Goal: Task Accomplishment & Management: Complete application form

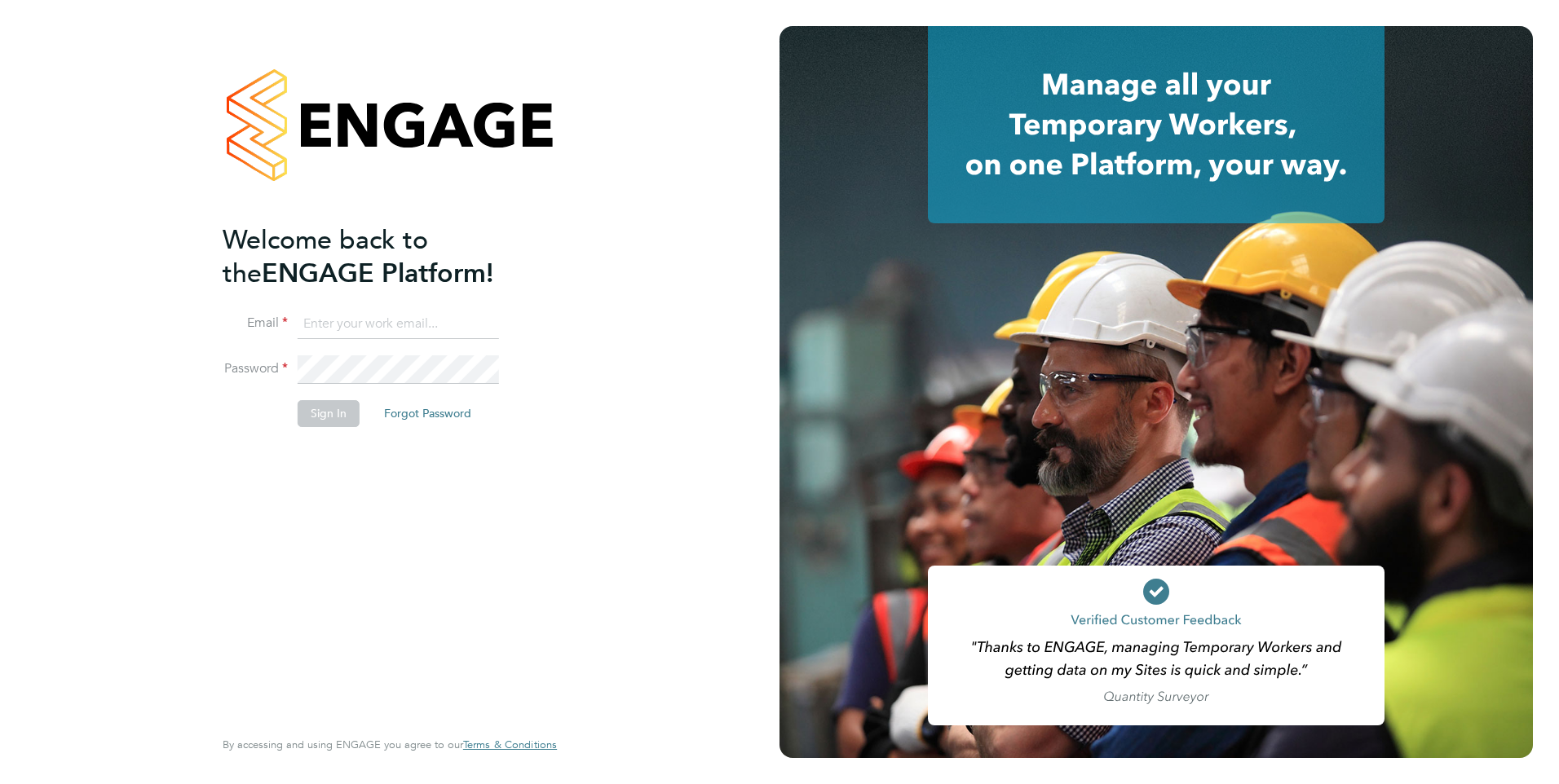
type input "codonovan@skilledcareers.co.uk"
click at [312, 410] on button "Sign In" at bounding box center [329, 413] width 62 height 26
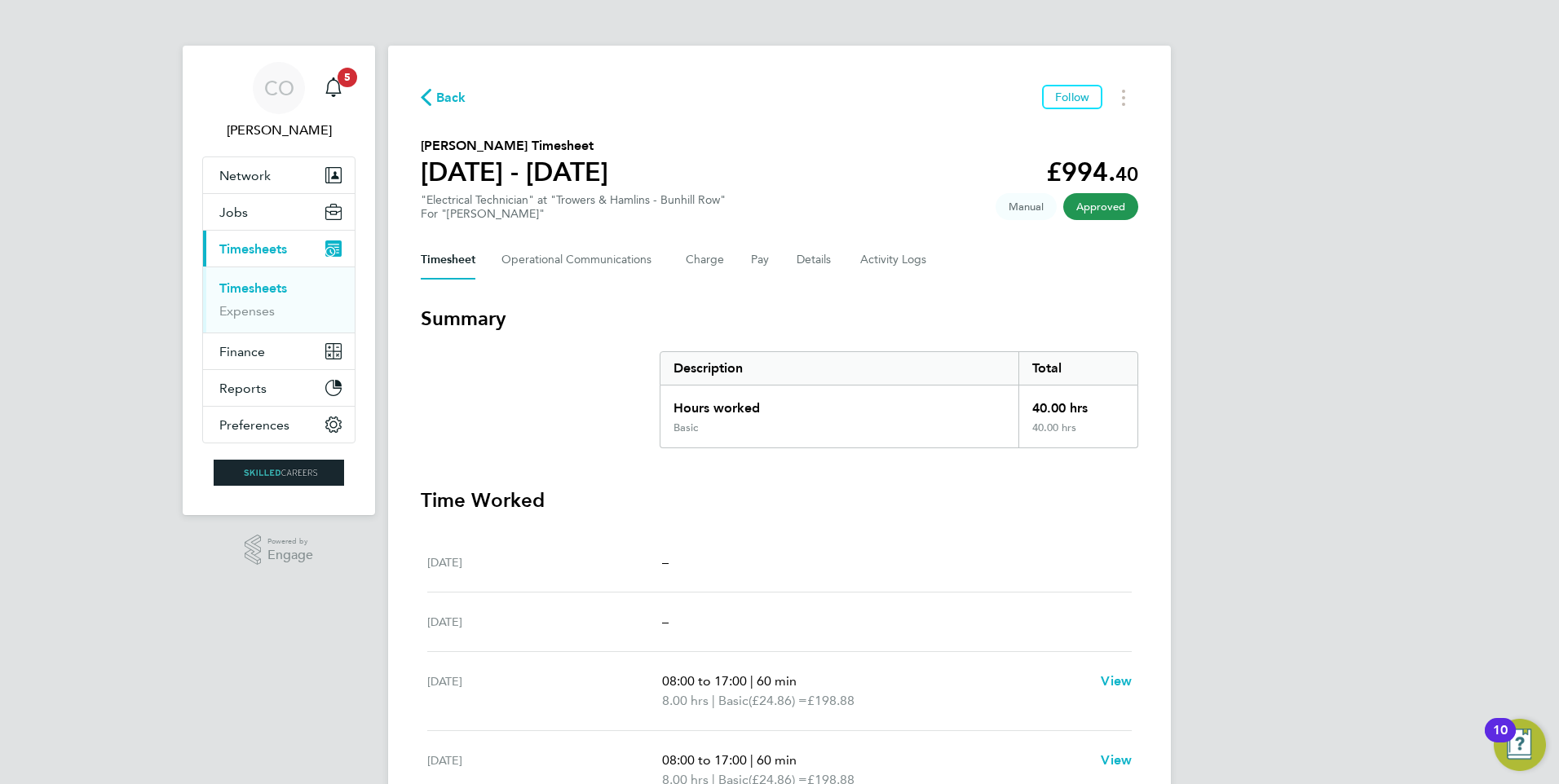
click at [445, 101] on span "Back" at bounding box center [451, 97] width 30 height 19
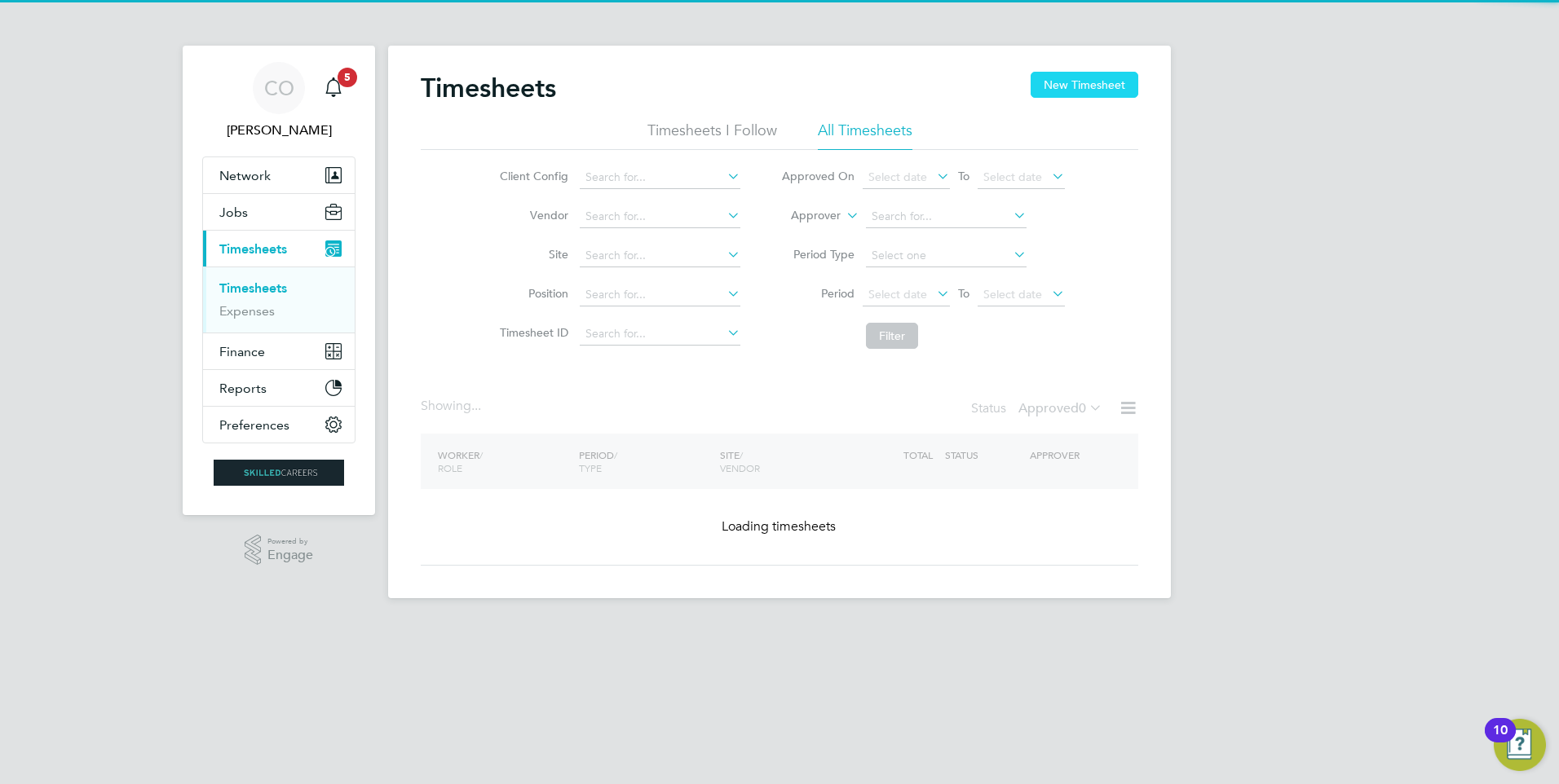
click at [1059, 73] on button "New Timesheet" at bounding box center [1085, 85] width 107 height 26
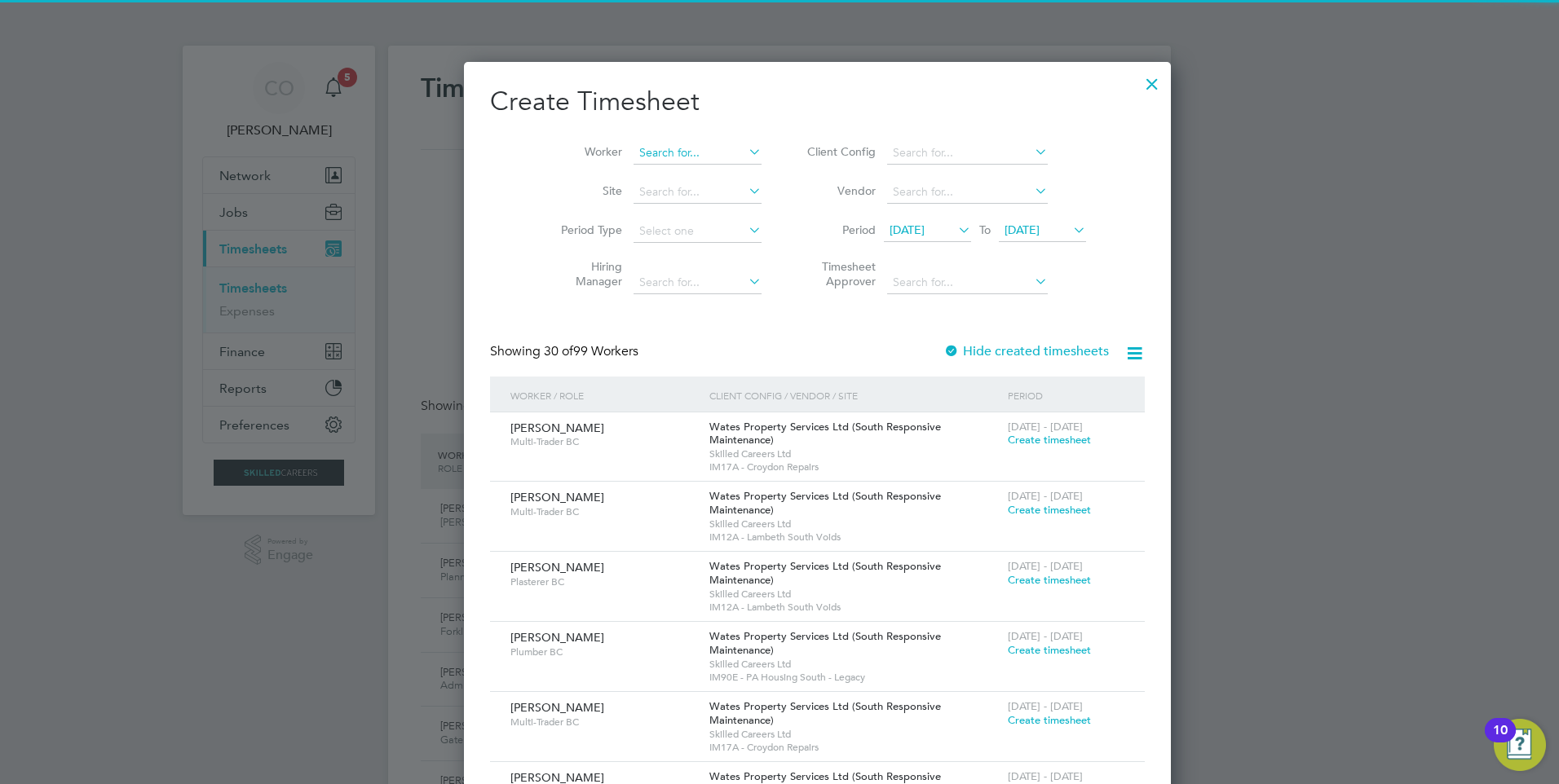
click at [634, 157] on input at bounding box center [698, 153] width 128 height 23
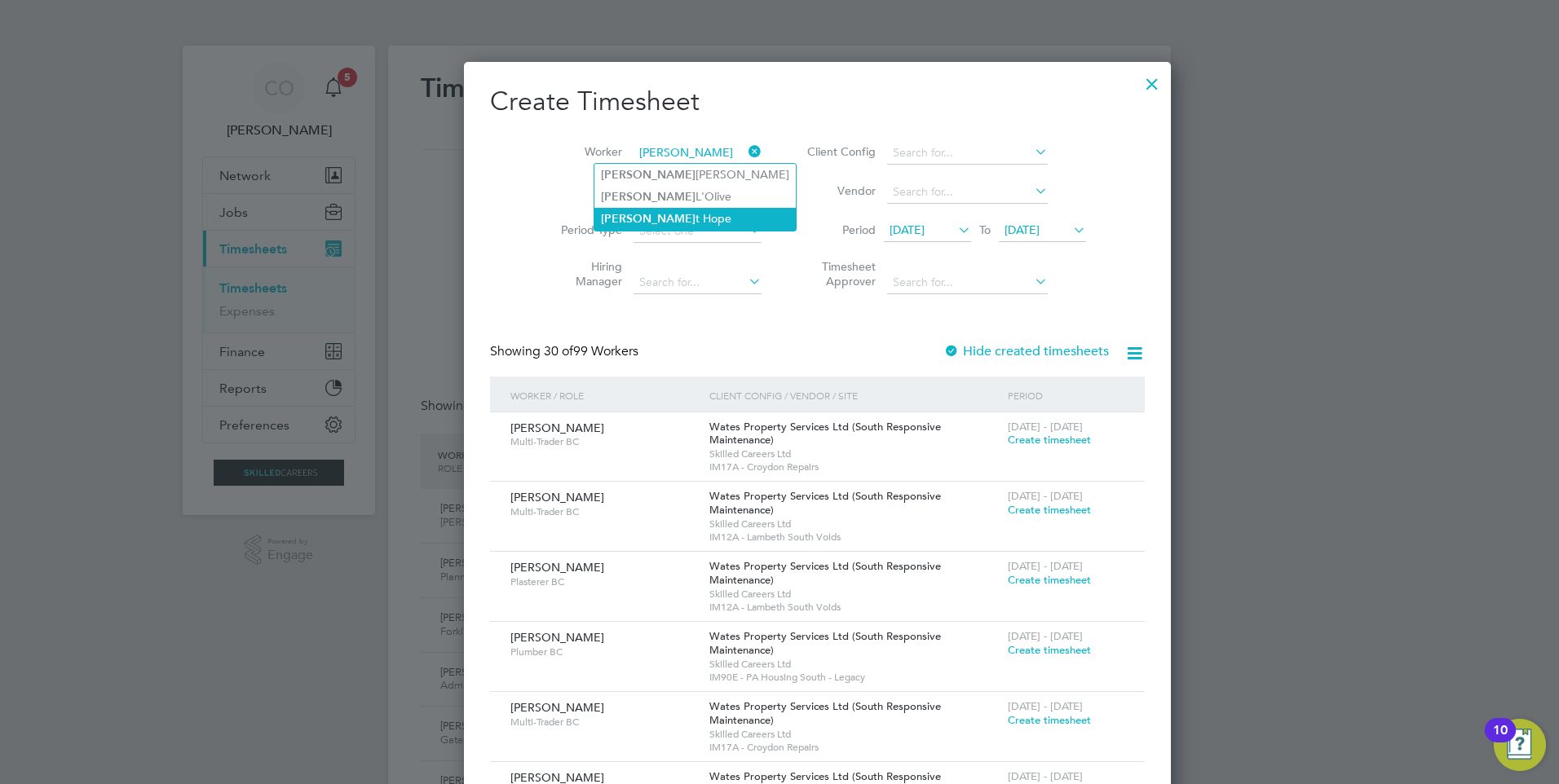
click at [657, 218] on li "[PERSON_NAME]" at bounding box center [695, 219] width 201 height 22
type input "[PERSON_NAME]"
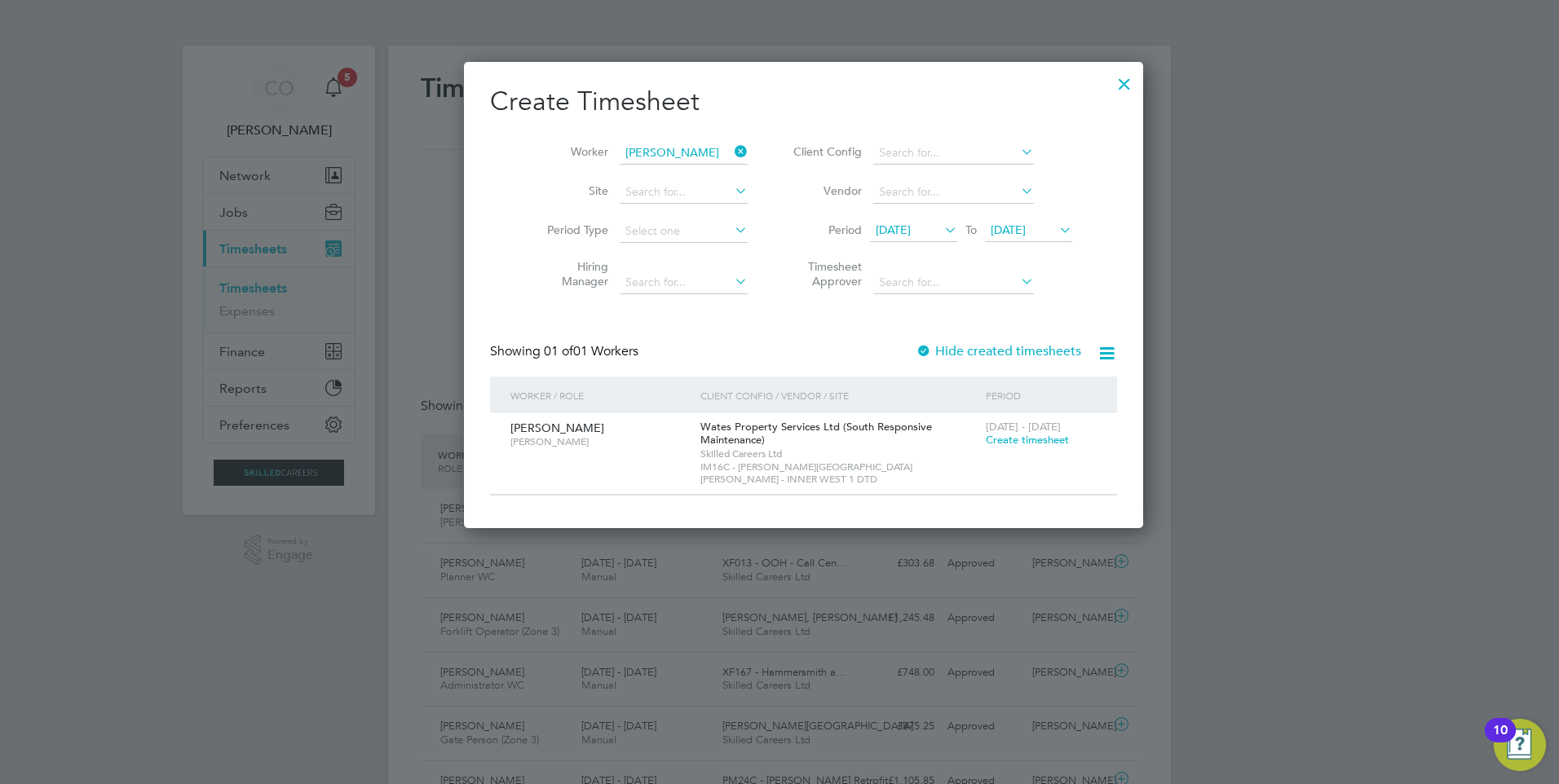
click at [891, 225] on span "[DATE]" at bounding box center [893, 229] width 35 height 15
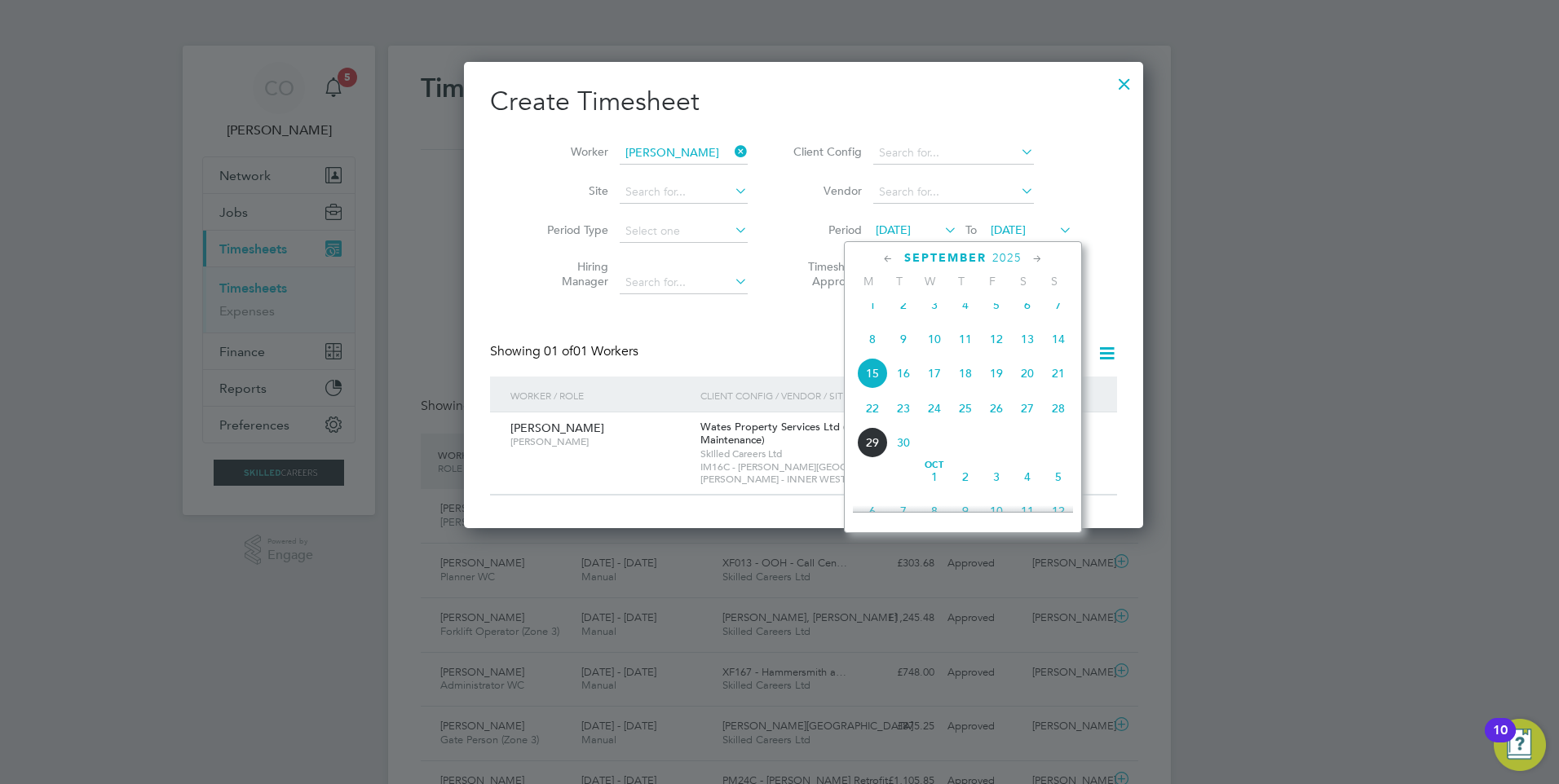
click at [863, 385] on span "15" at bounding box center [872, 373] width 31 height 31
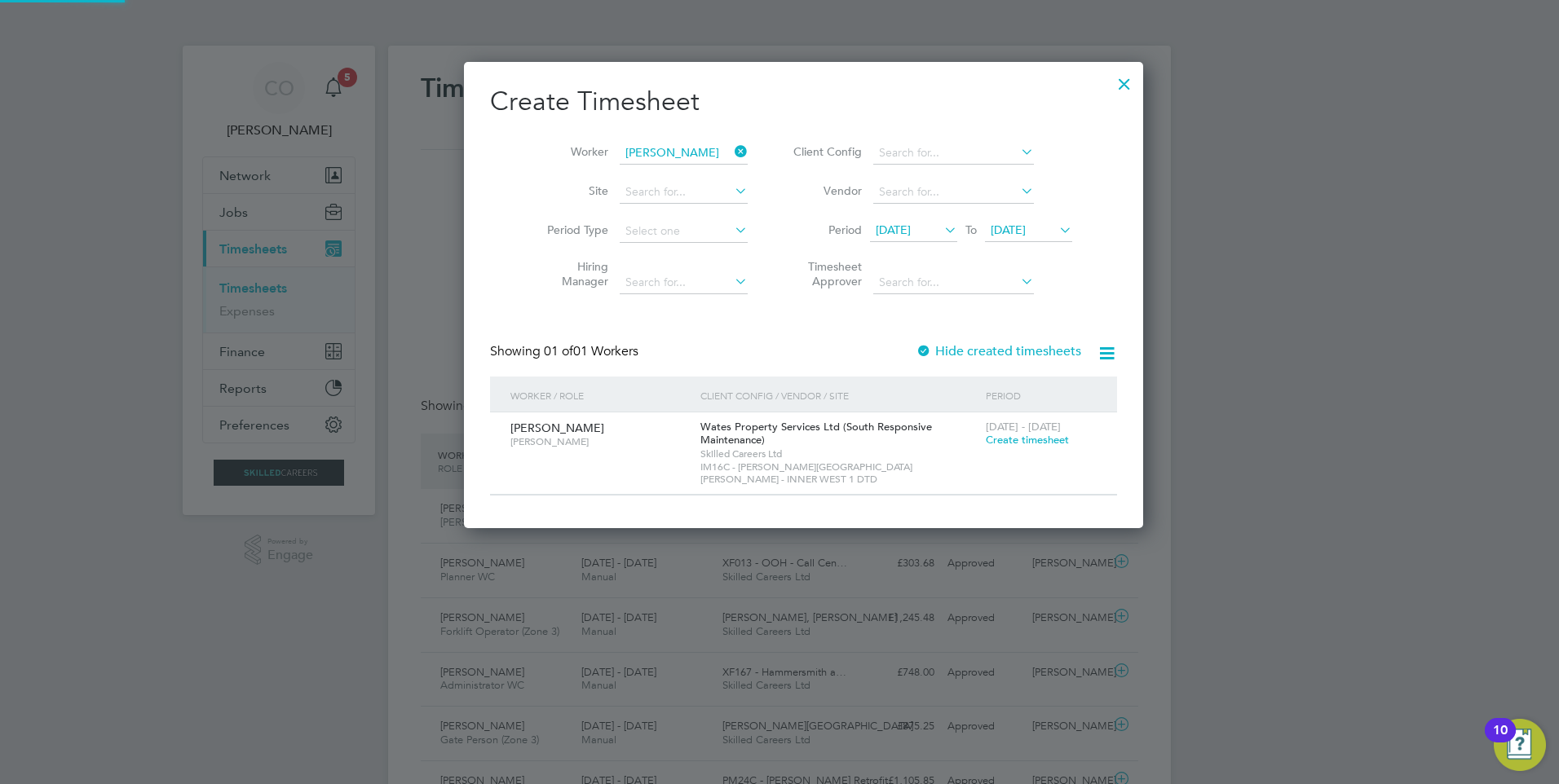
click at [1008, 236] on span "[DATE]" at bounding box center [1008, 229] width 35 height 15
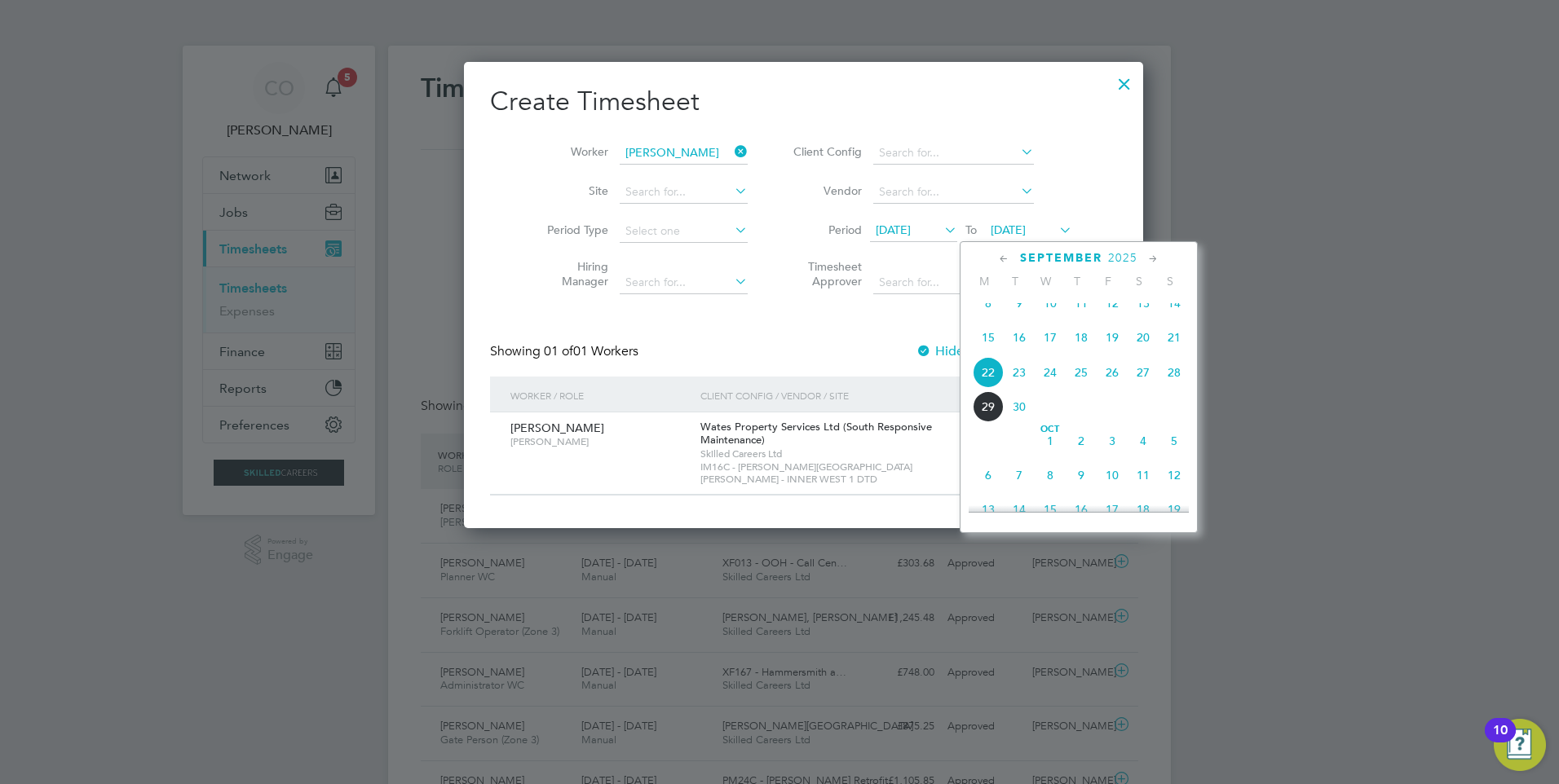
click at [1175, 347] on span "21" at bounding box center [1174, 338] width 31 height 31
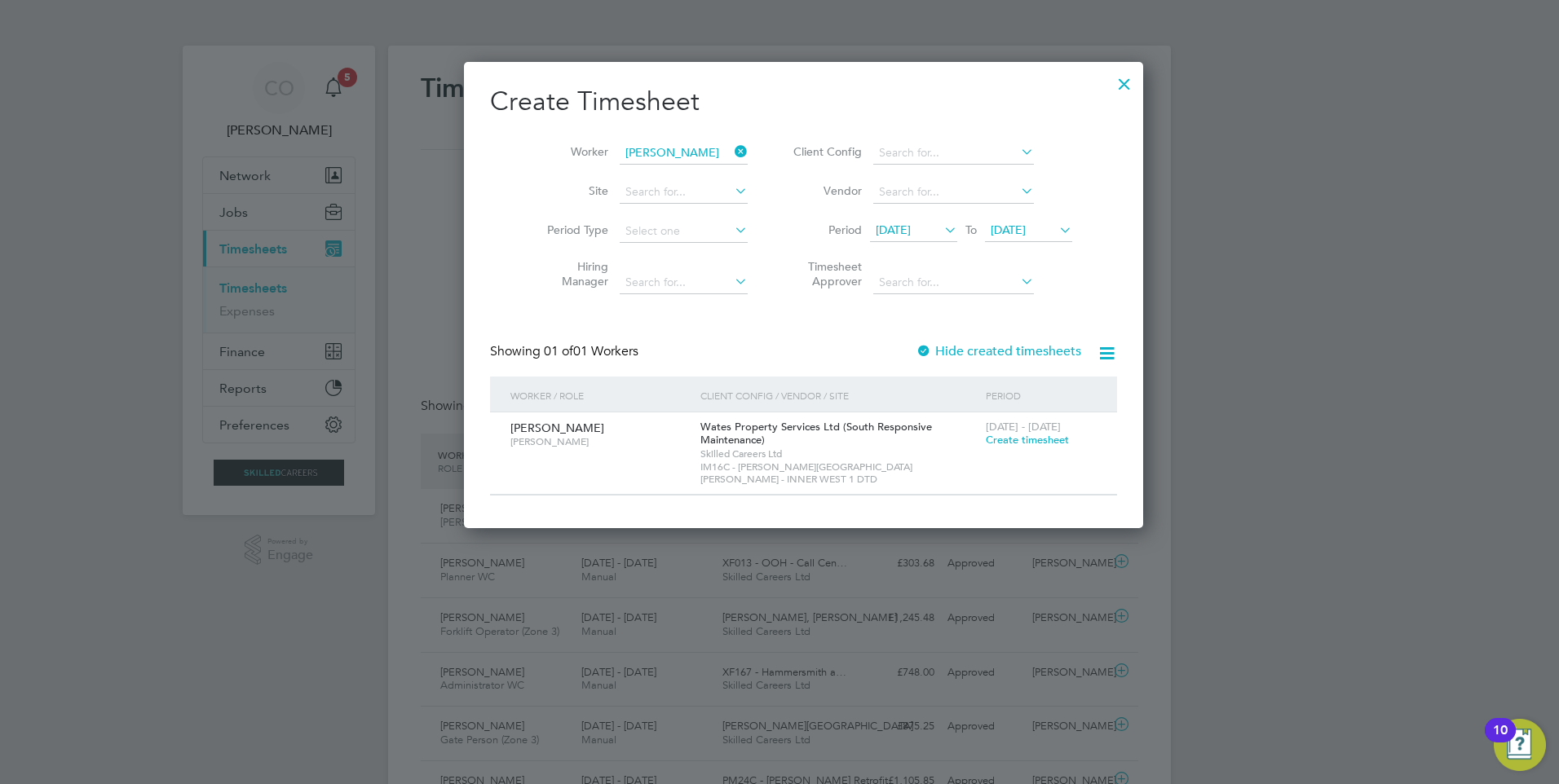
click at [985, 439] on span "Create timesheet" at bounding box center [1026, 439] width 83 height 14
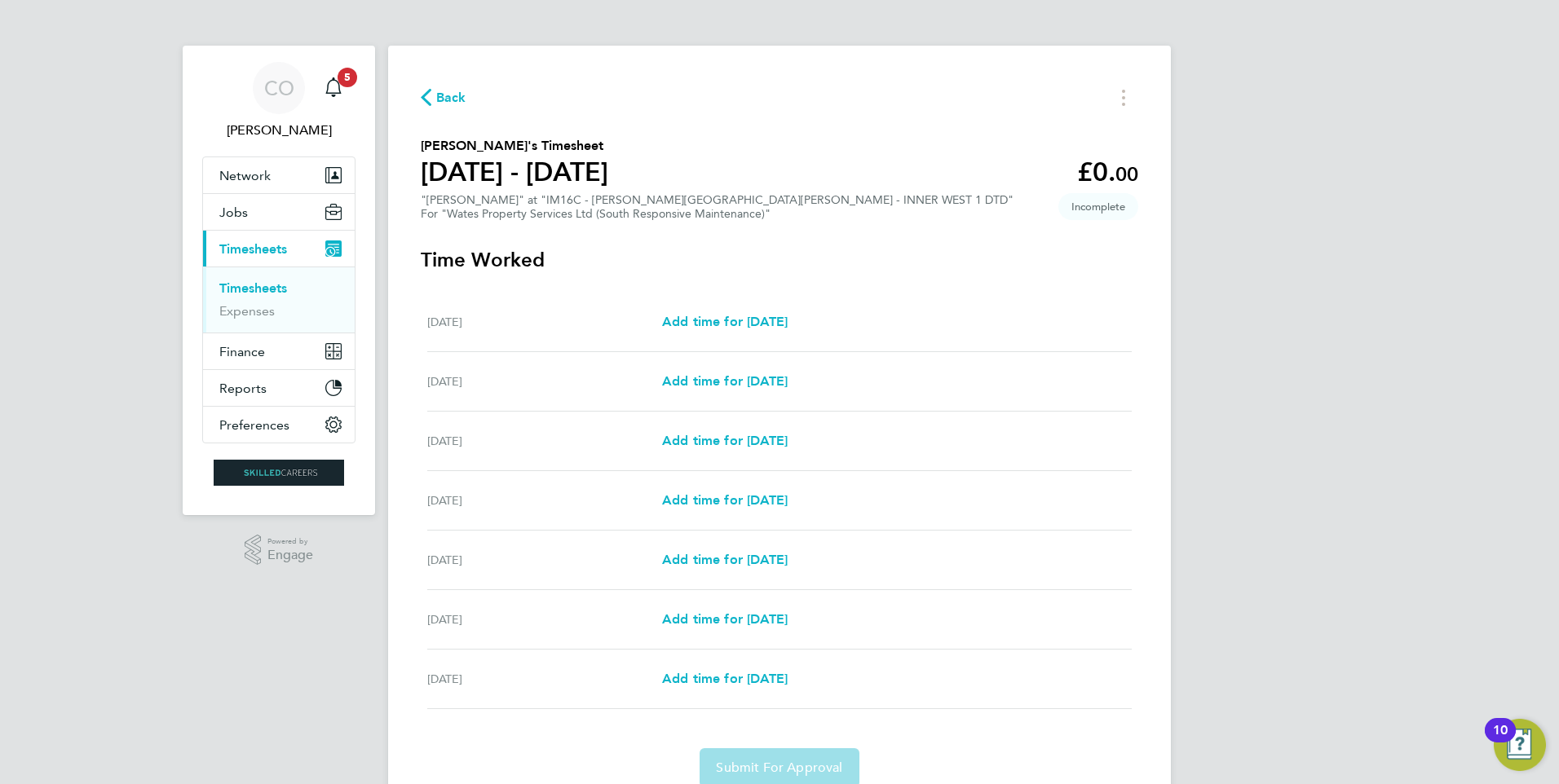
click at [432, 89] on span "Back" at bounding box center [443, 97] width 46 height 15
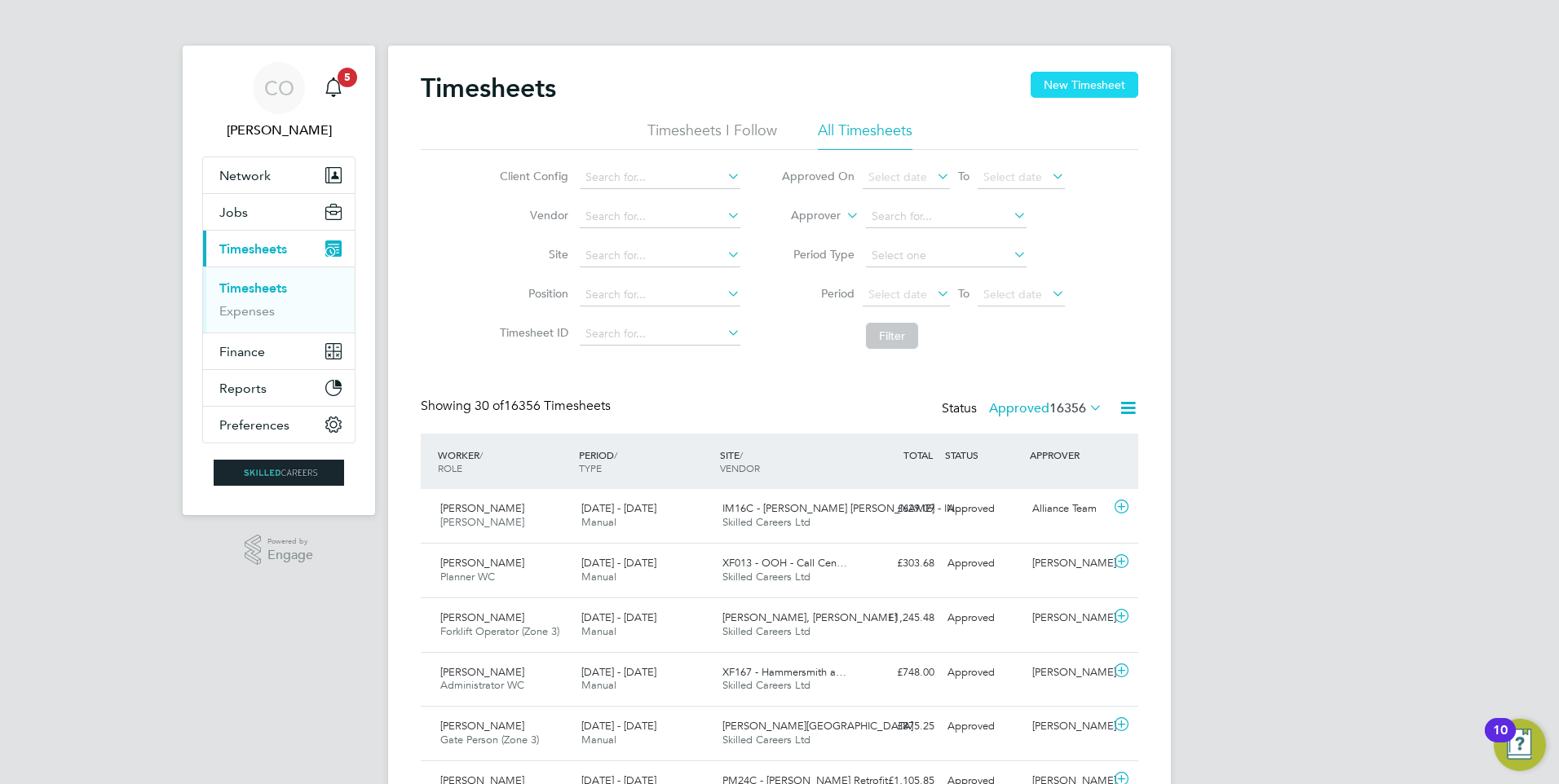
click at [1074, 87] on button "New Timesheet" at bounding box center [1085, 85] width 107 height 26
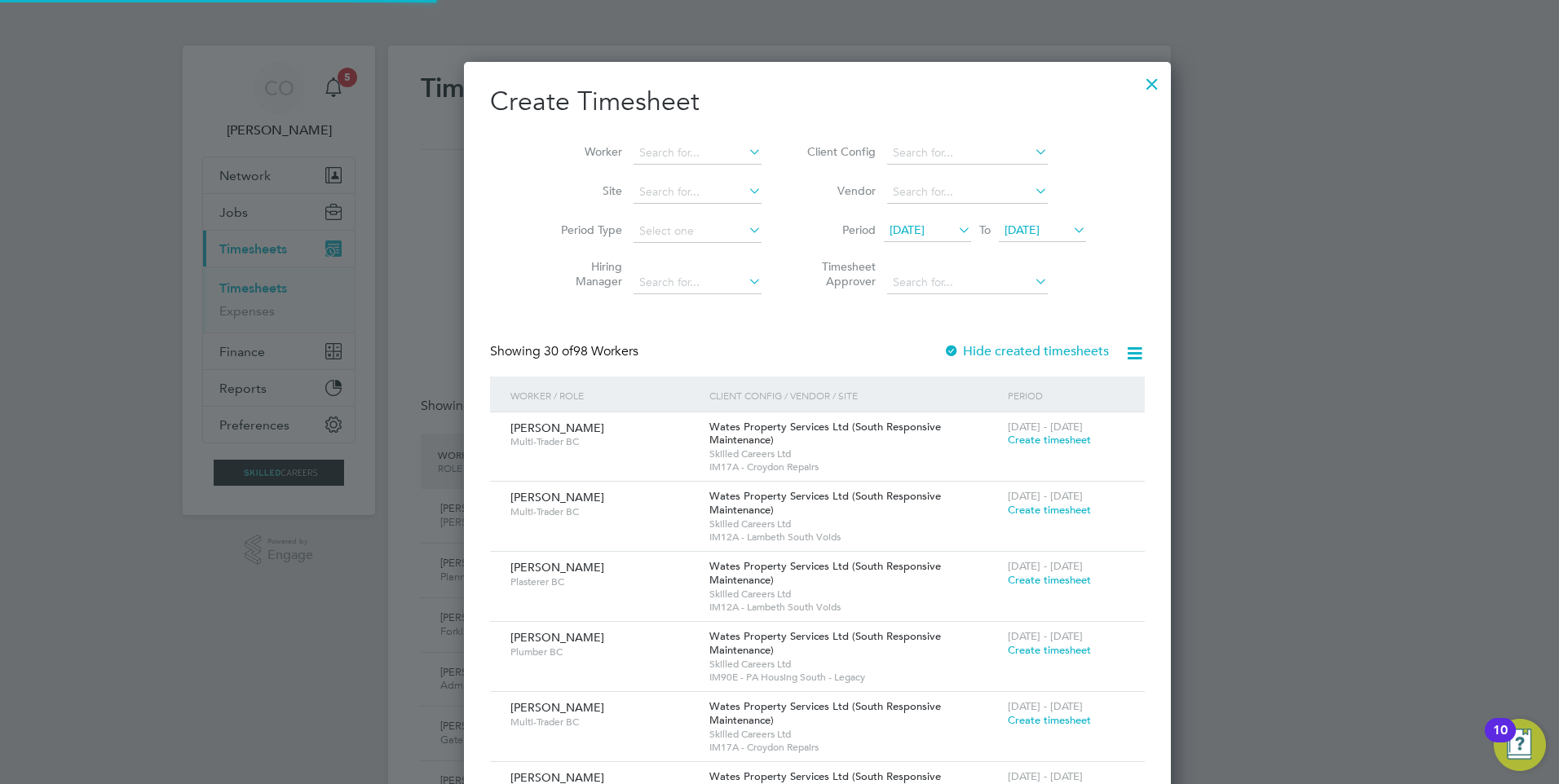
click at [890, 229] on span "[DATE]" at bounding box center [907, 229] width 35 height 15
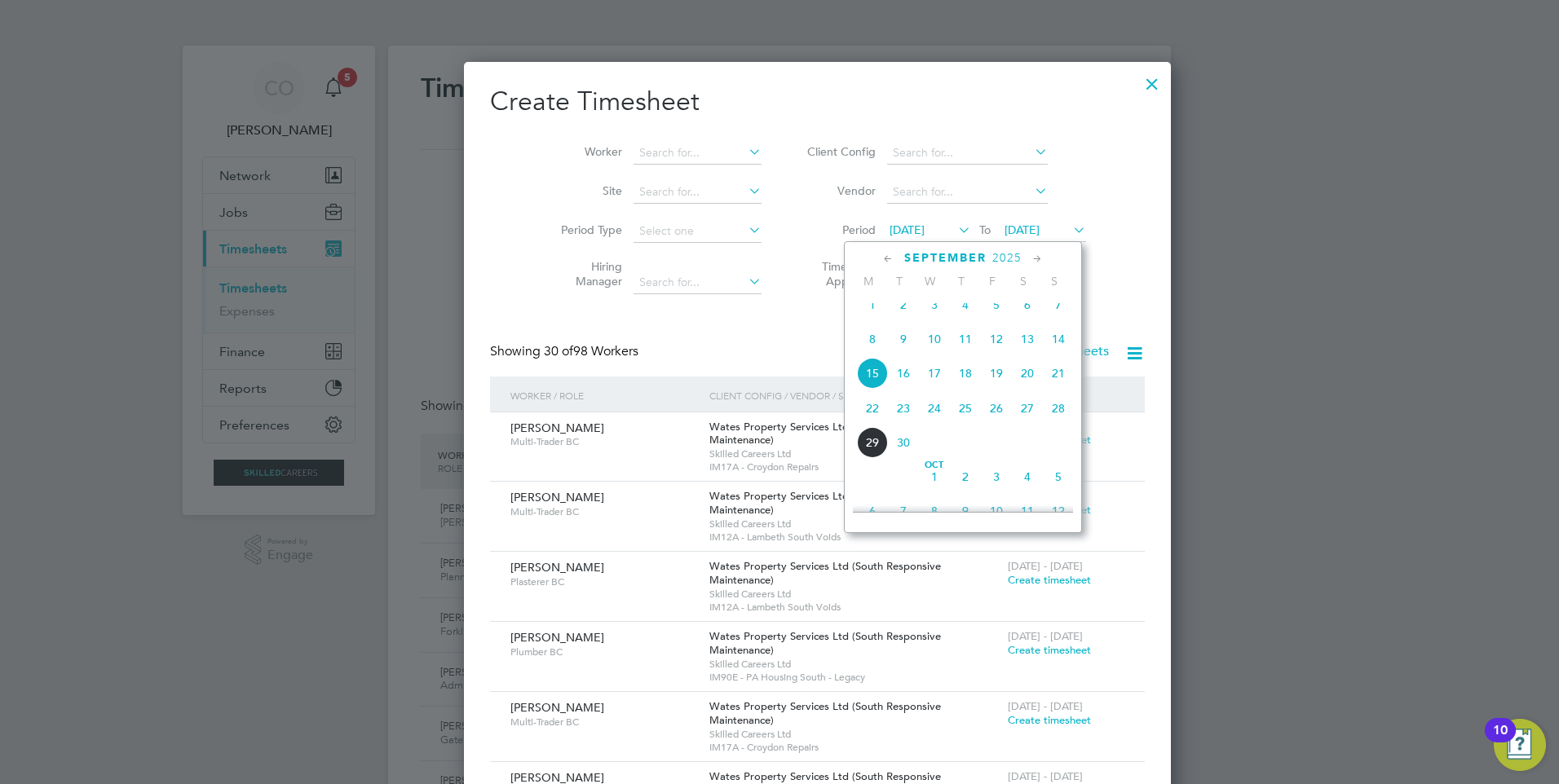
click at [874, 375] on span "15" at bounding box center [872, 373] width 31 height 31
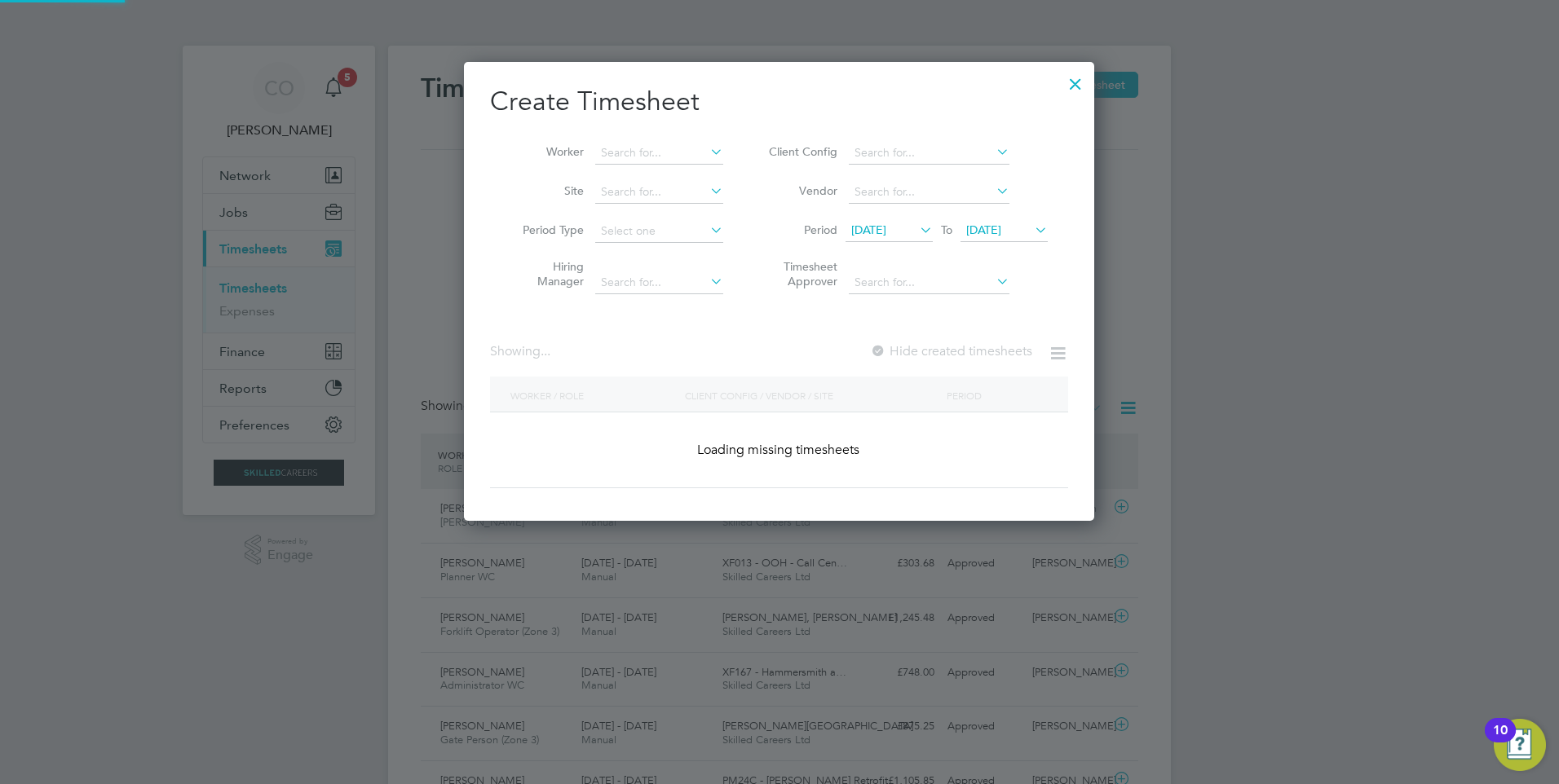
click at [999, 229] on span "[DATE]" at bounding box center [983, 229] width 35 height 15
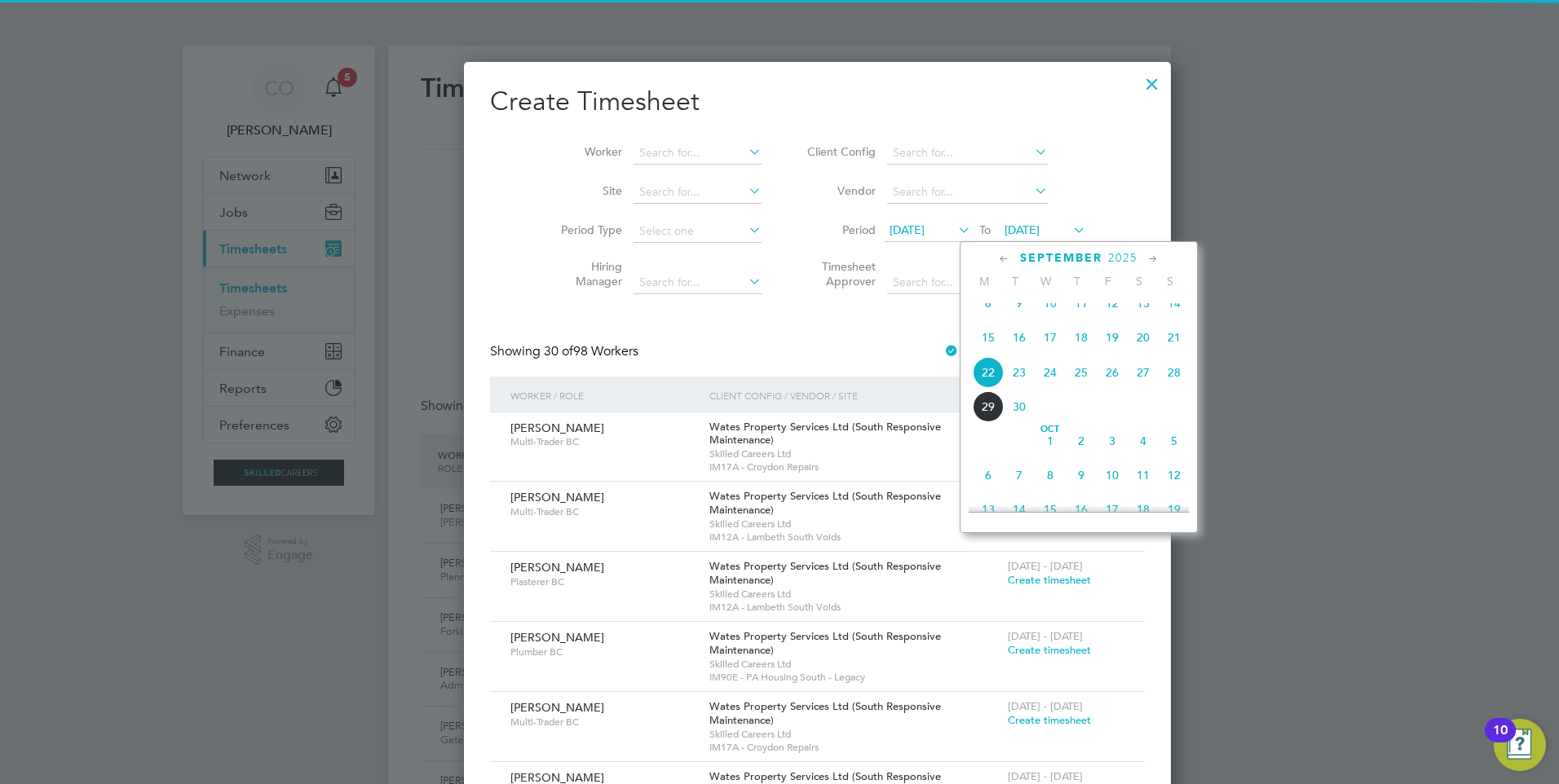
click at [1167, 339] on span "21" at bounding box center [1174, 338] width 31 height 31
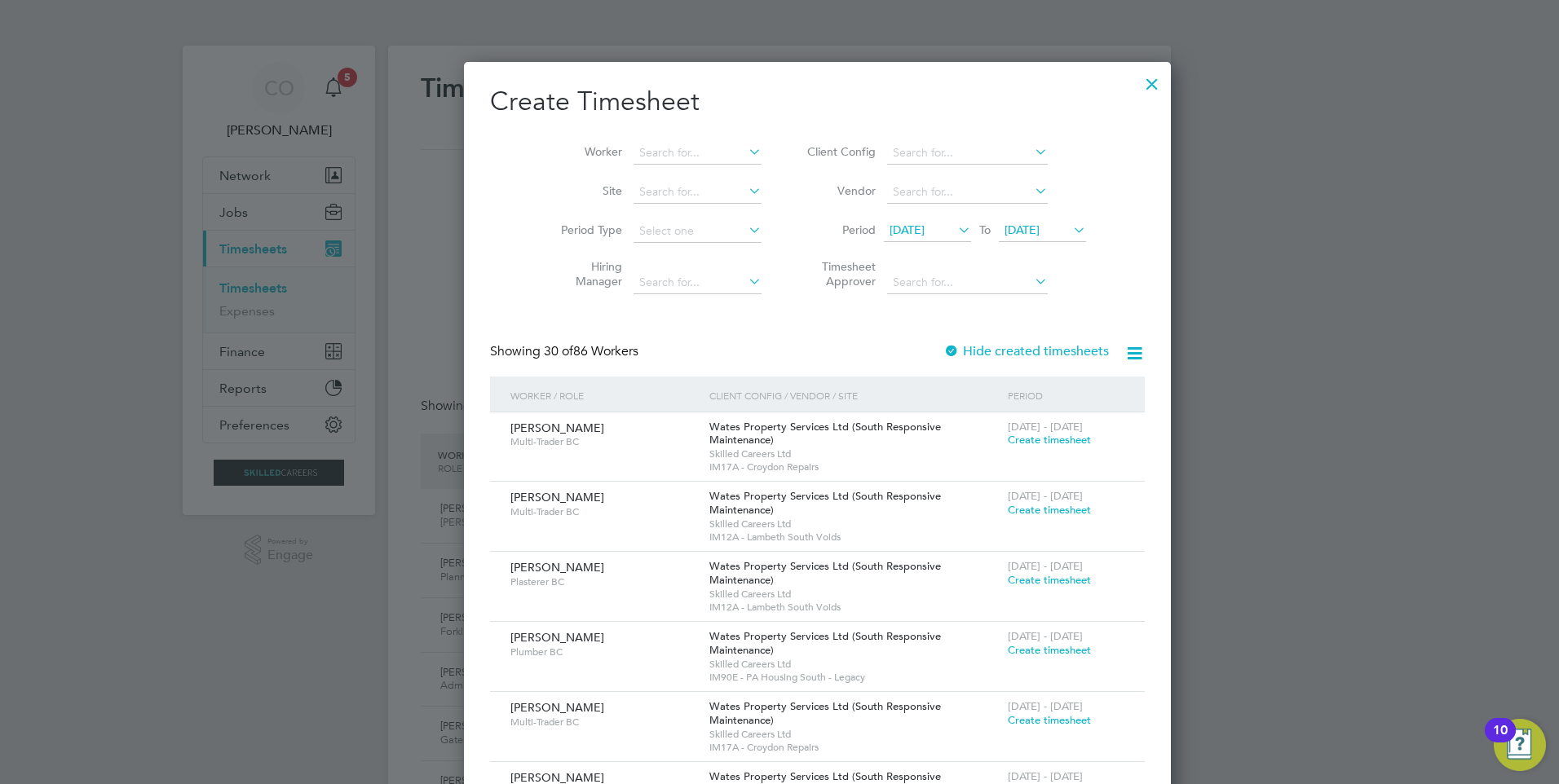
click at [943, 352] on label "Hide created timesheets" at bounding box center [1026, 351] width 166 height 16
click at [660, 148] on input at bounding box center [698, 153] width 128 height 23
click at [659, 214] on li "[PERSON_NAME]" at bounding box center [695, 219] width 201 height 22
type input "[PERSON_NAME]"
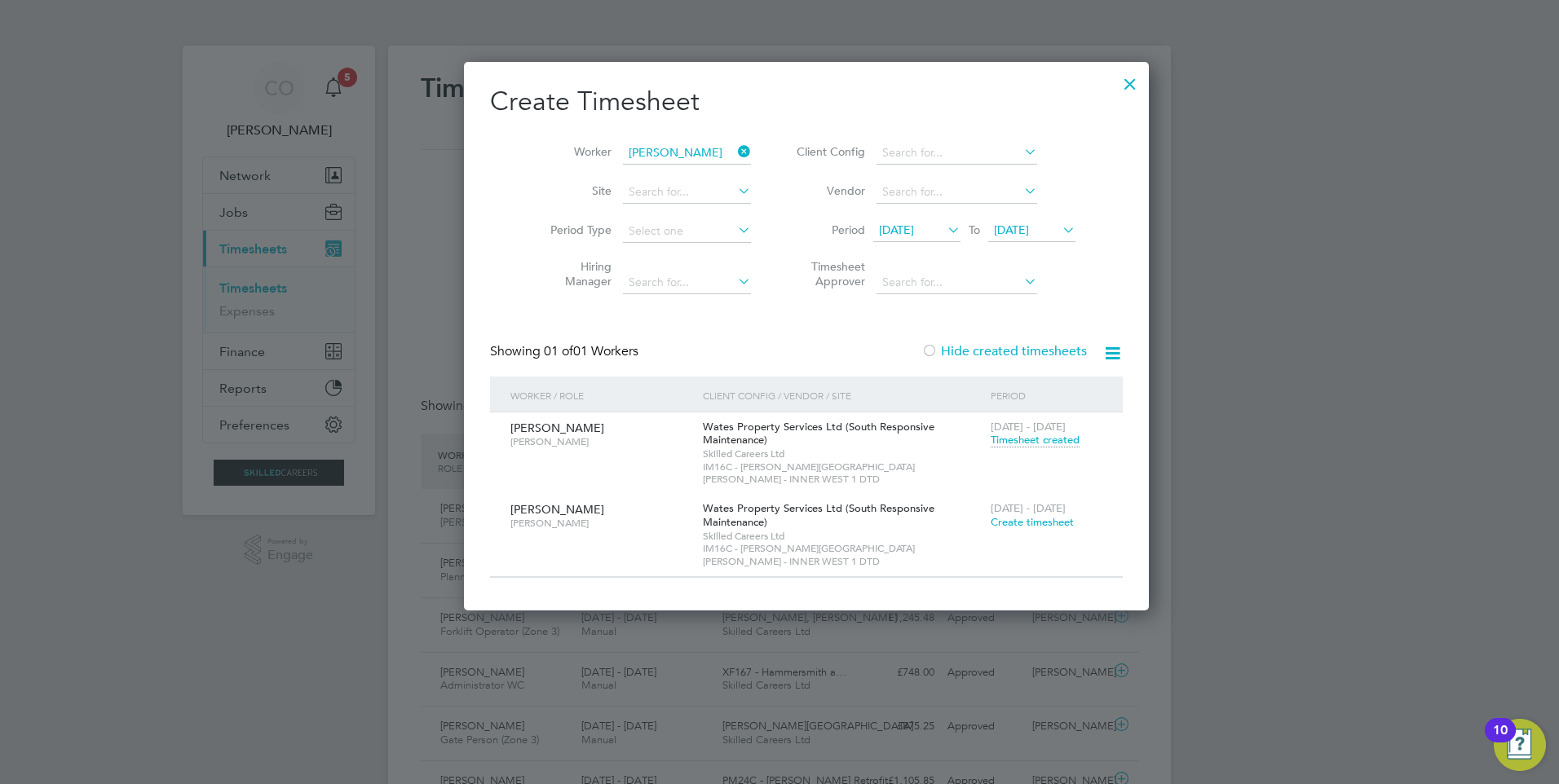
click at [991, 444] on span "Timesheet created" at bounding box center [1035, 440] width 89 height 15
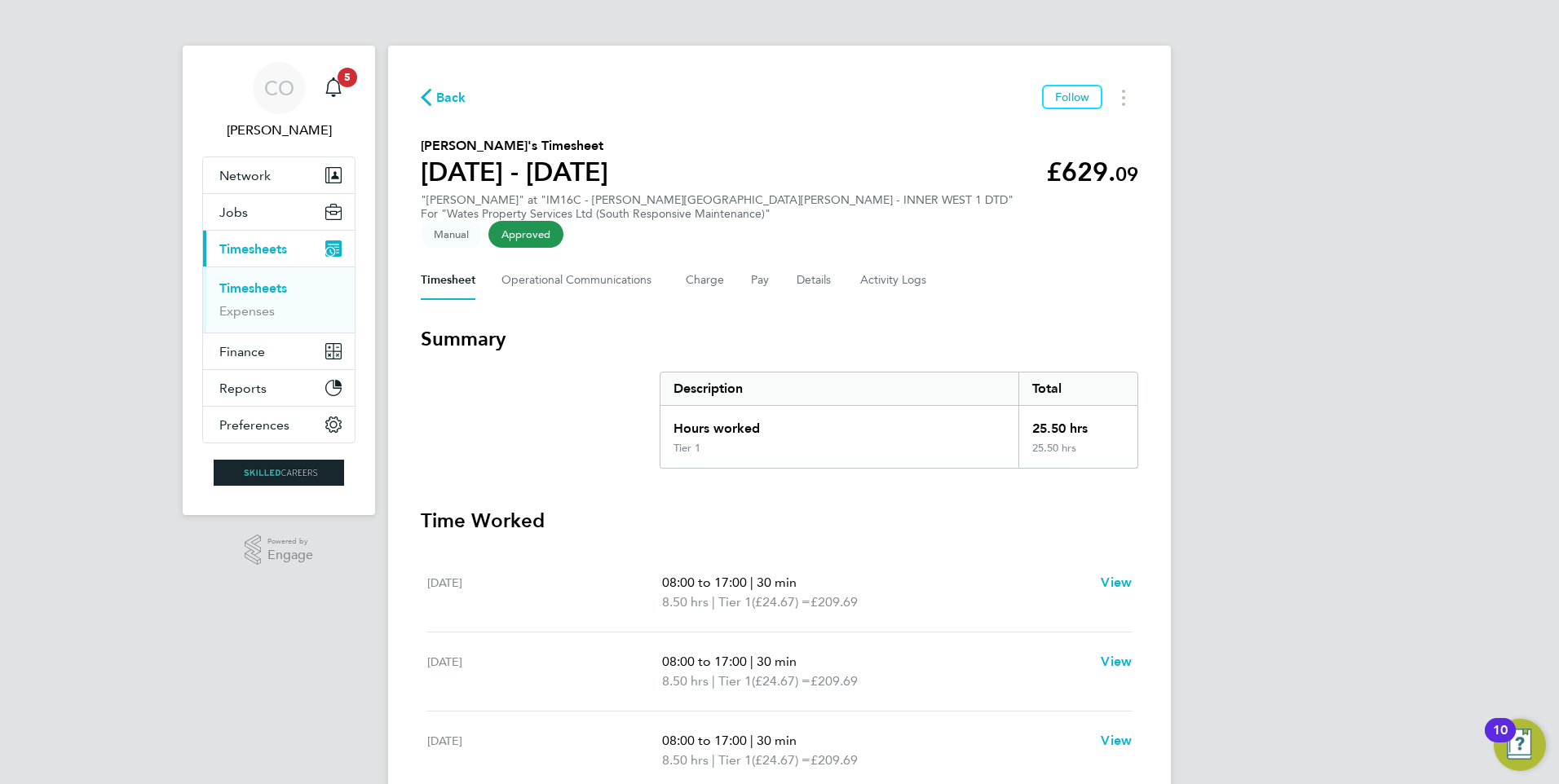
click at [460, 95] on span "Back" at bounding box center [451, 97] width 30 height 19
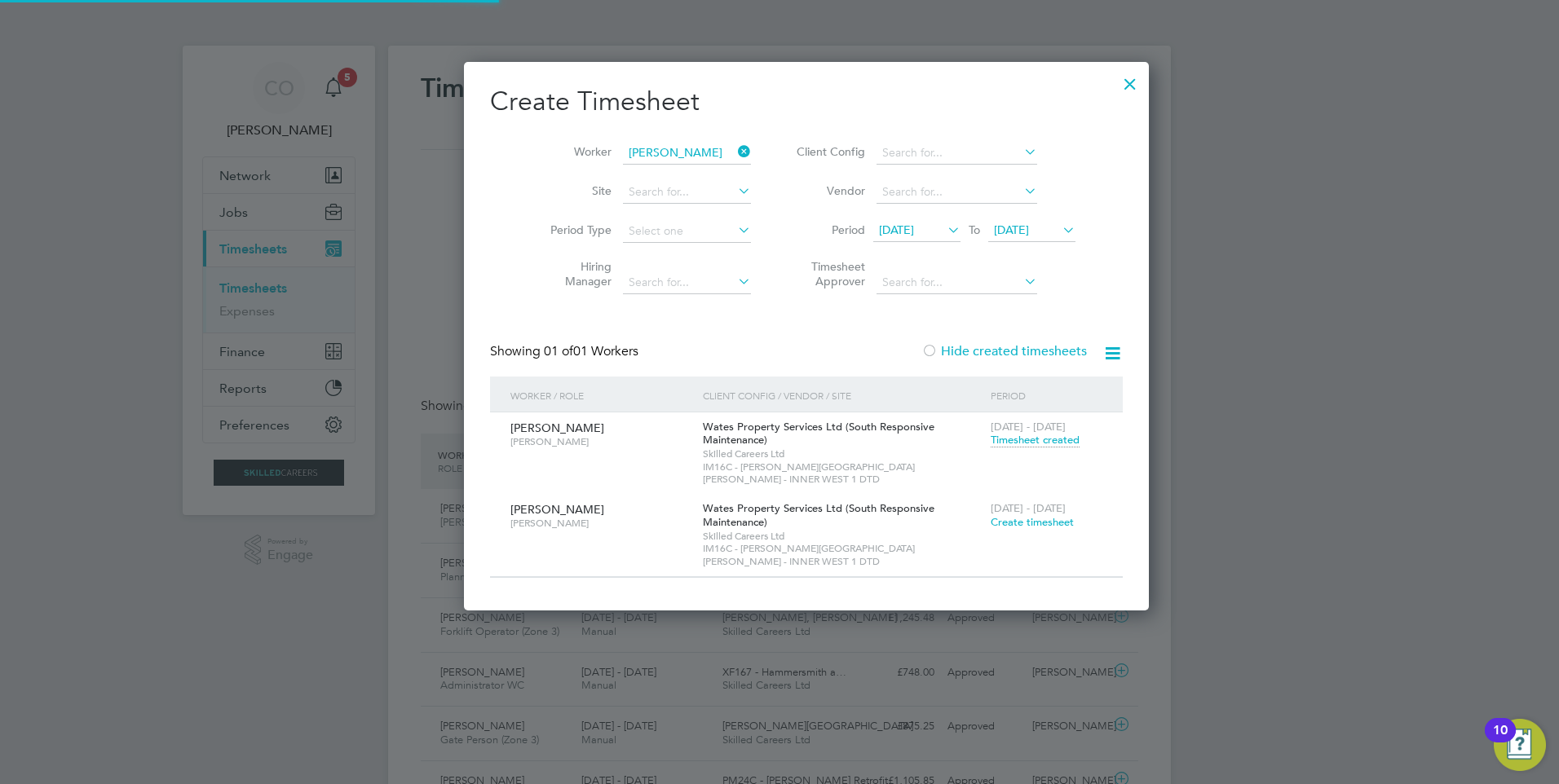
scroll to position [42, 142]
click at [735, 147] on icon at bounding box center [735, 151] width 0 height 23
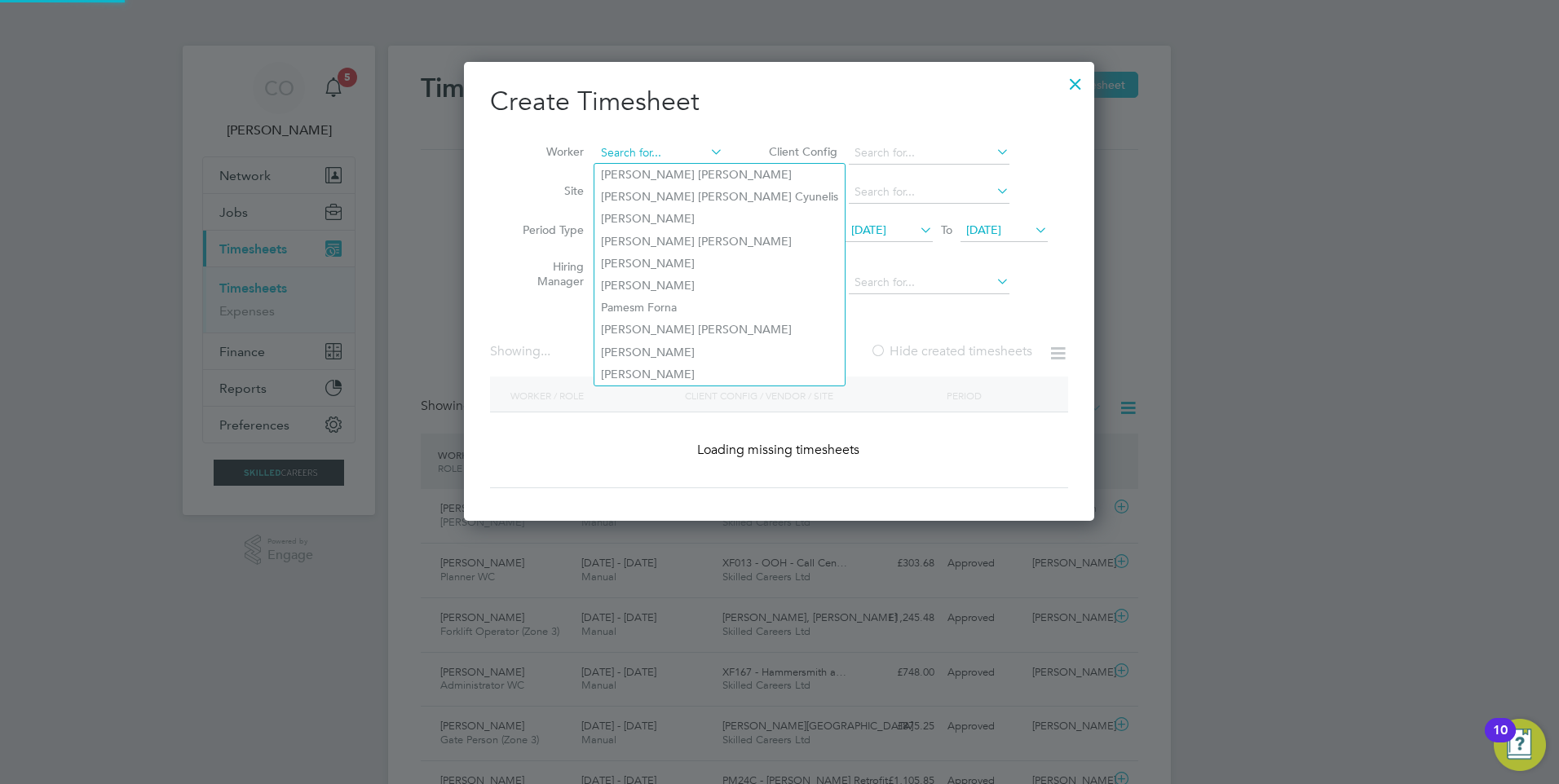
click at [649, 149] on input at bounding box center [659, 153] width 128 height 23
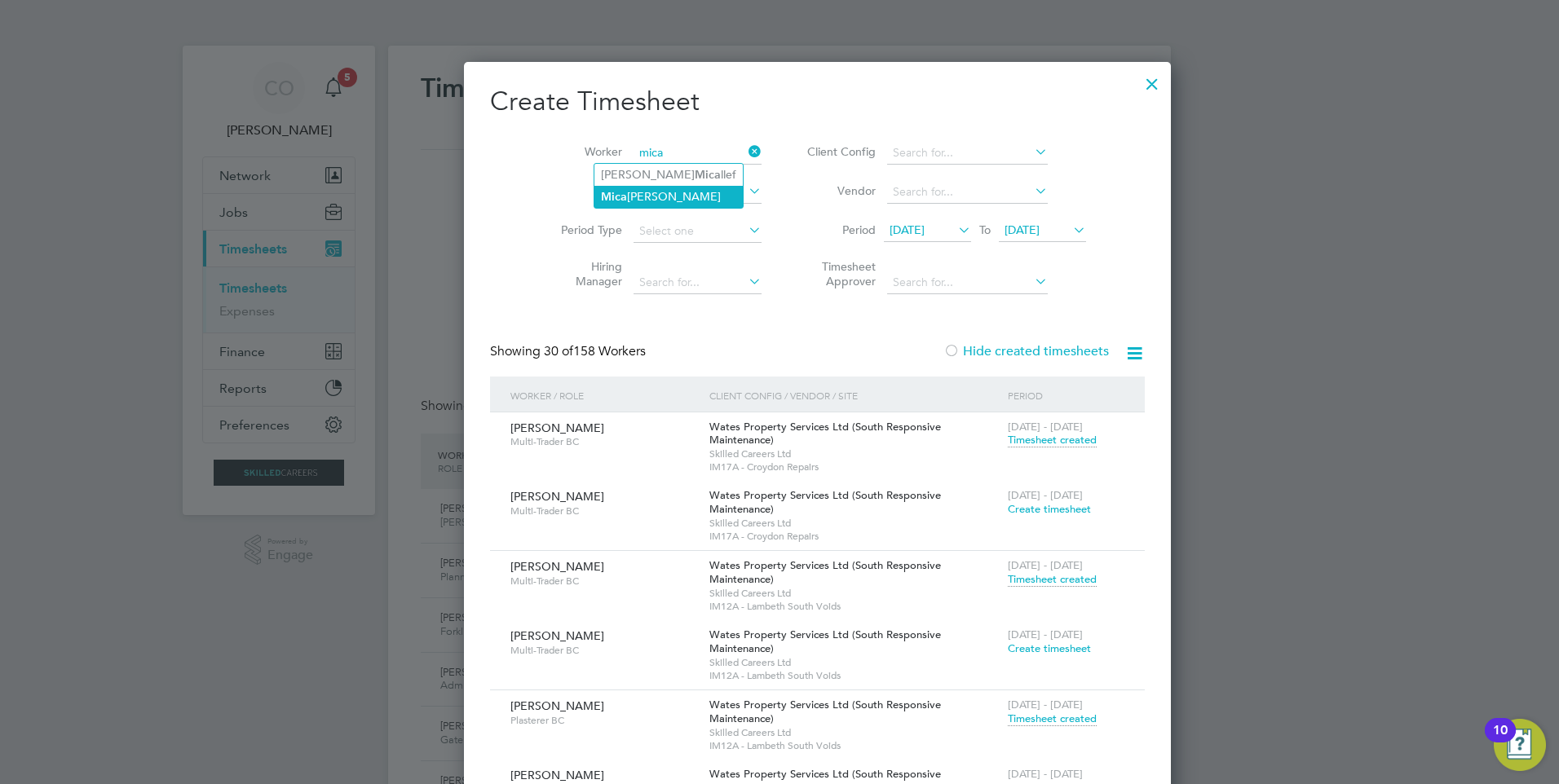
click at [658, 194] on li "[PERSON_NAME]" at bounding box center [668, 197] width 148 height 22
type input "[PERSON_NAME]"
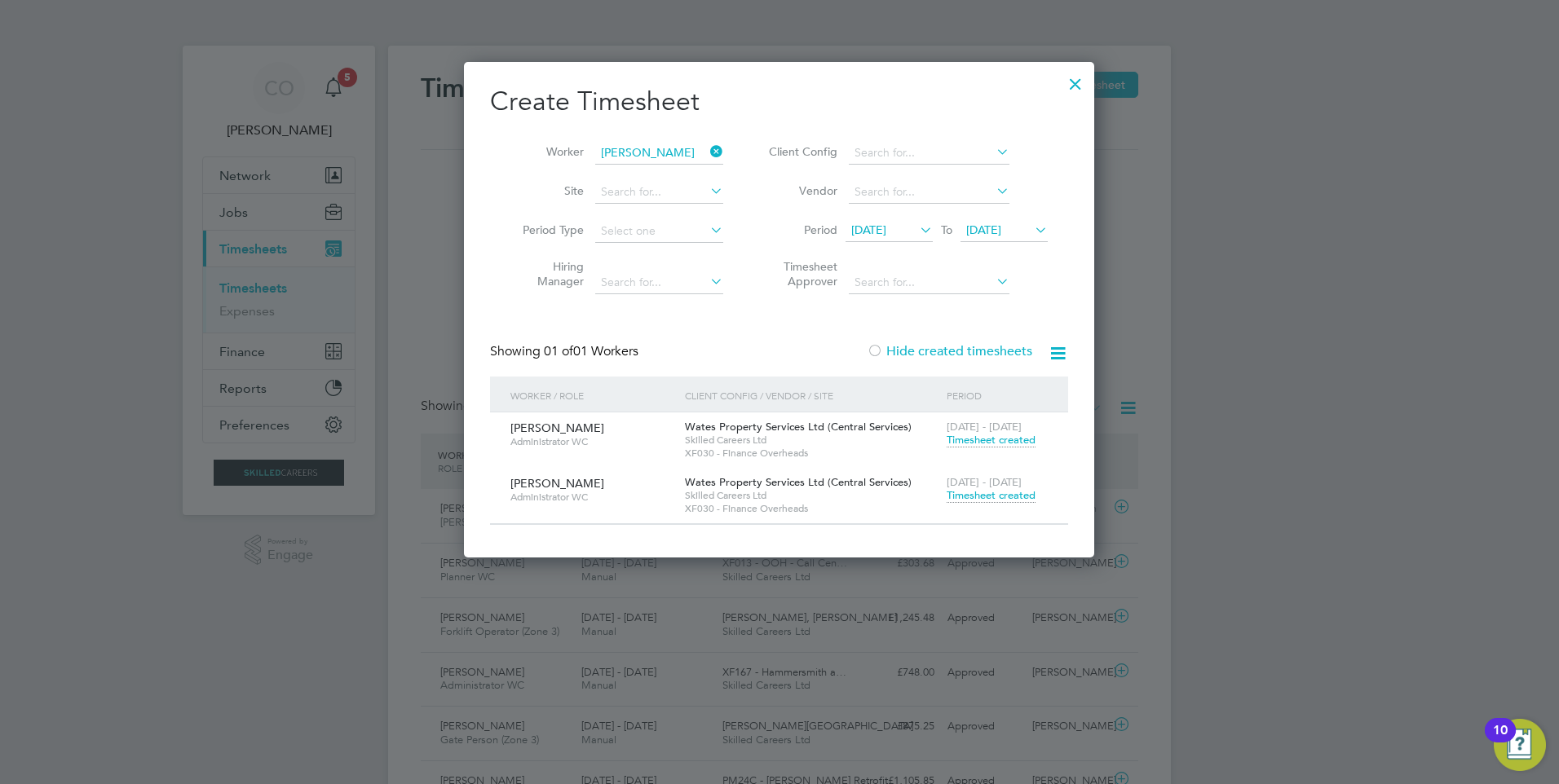
click at [886, 226] on span "[DATE]" at bounding box center [869, 229] width 35 height 15
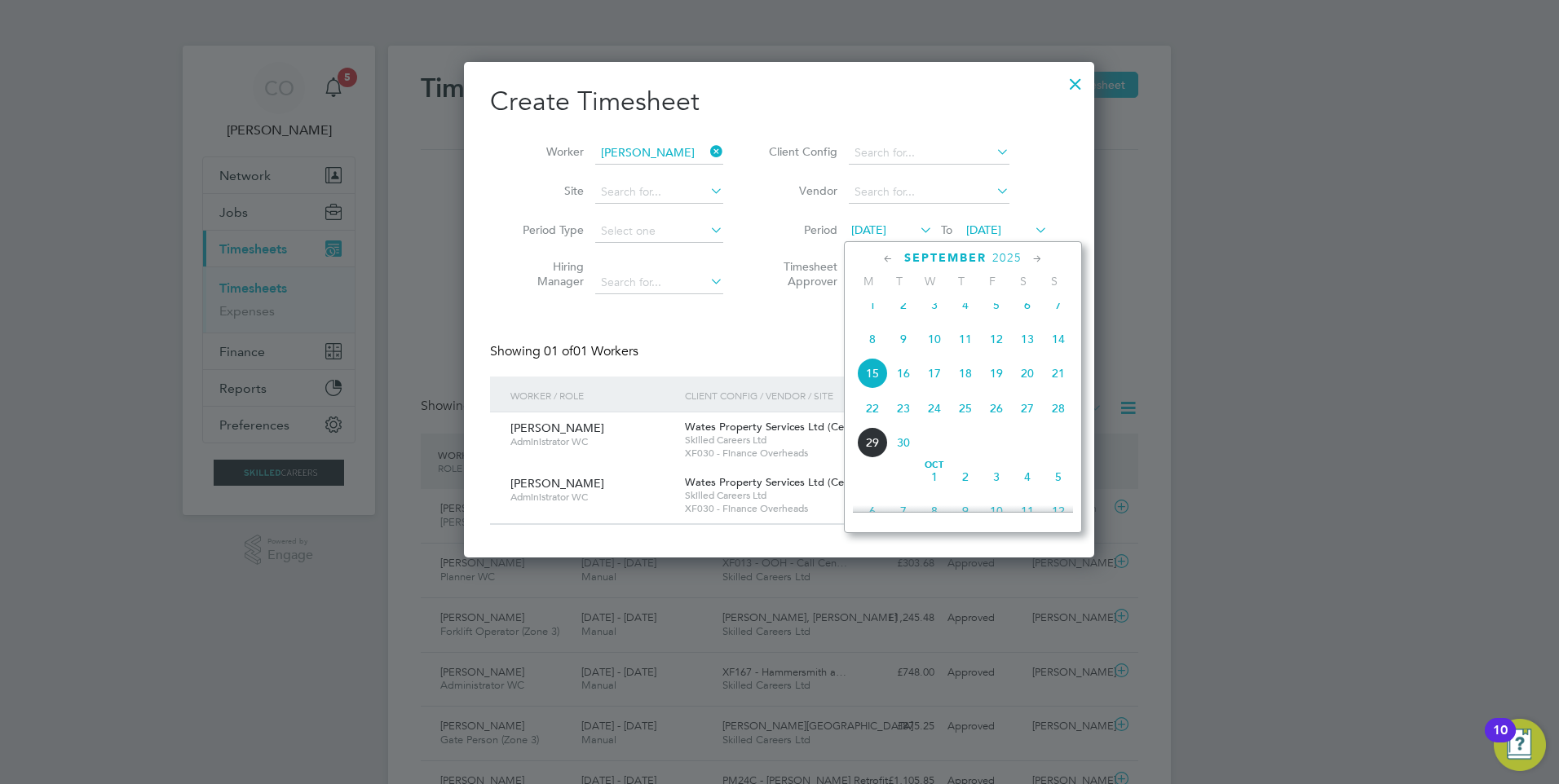
click at [868, 348] on span "8" at bounding box center [872, 339] width 31 height 31
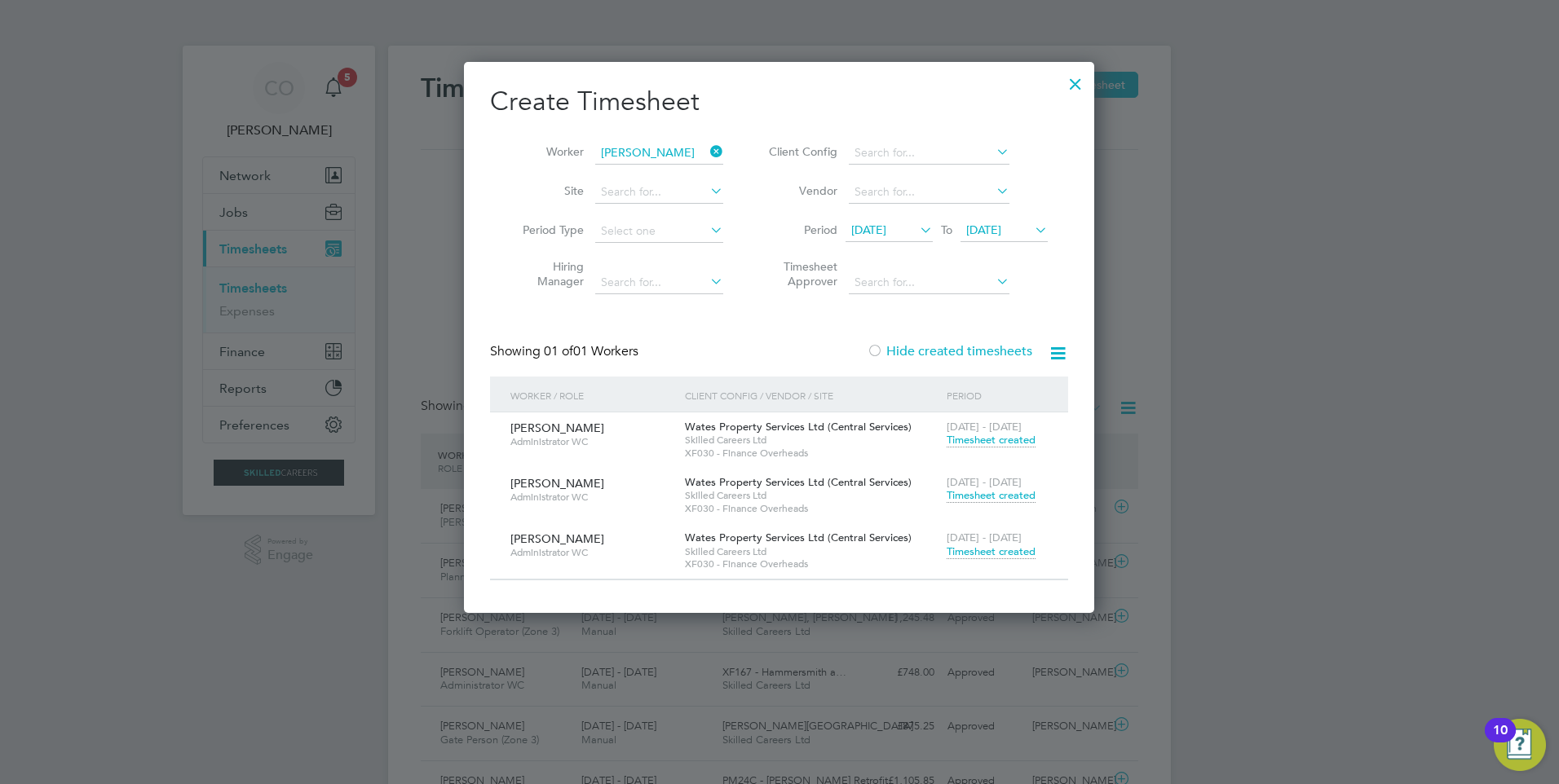
click at [1001, 230] on span "[DATE]" at bounding box center [983, 229] width 35 height 15
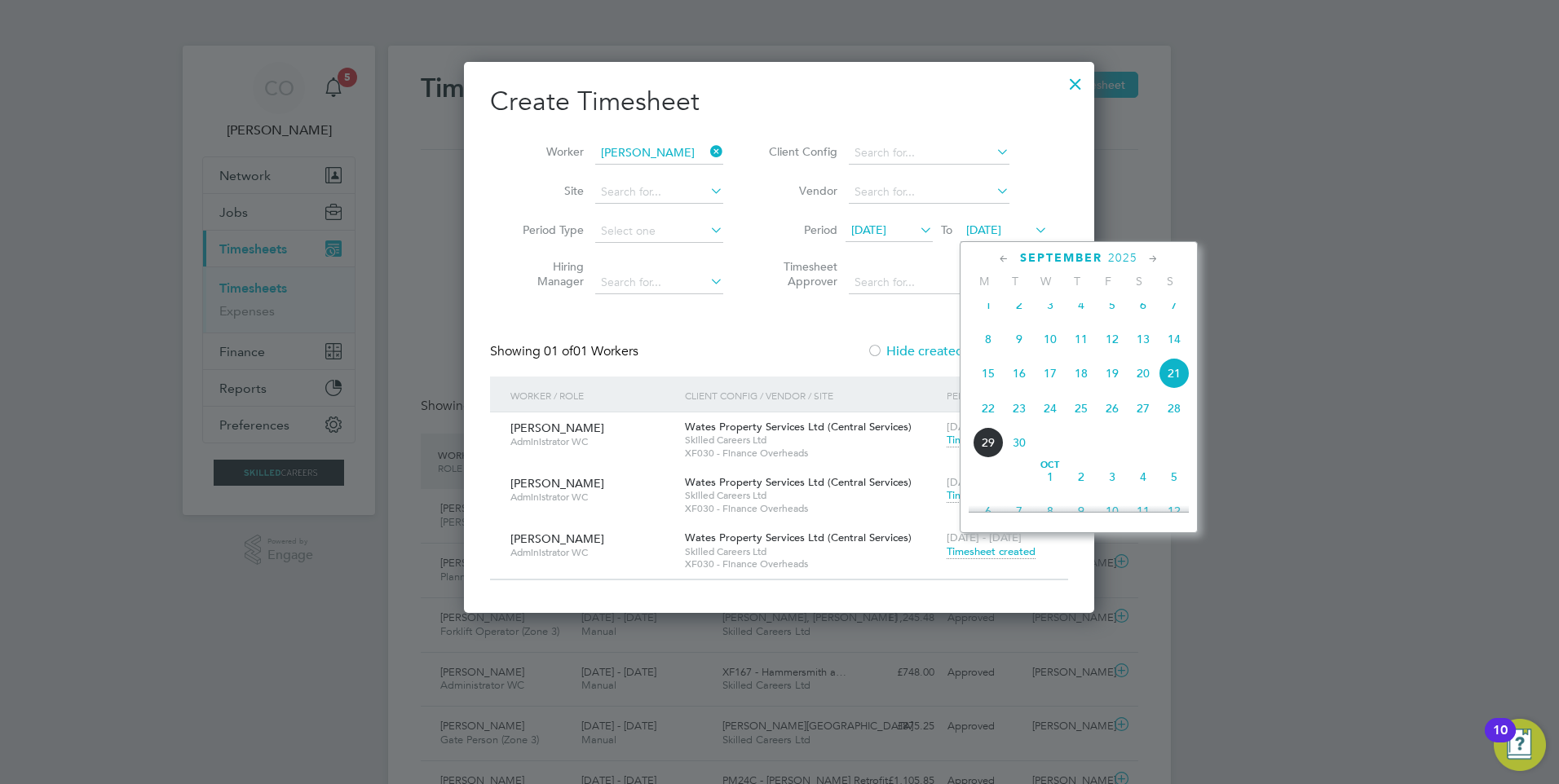
click at [1181, 346] on span "14" at bounding box center [1174, 339] width 31 height 31
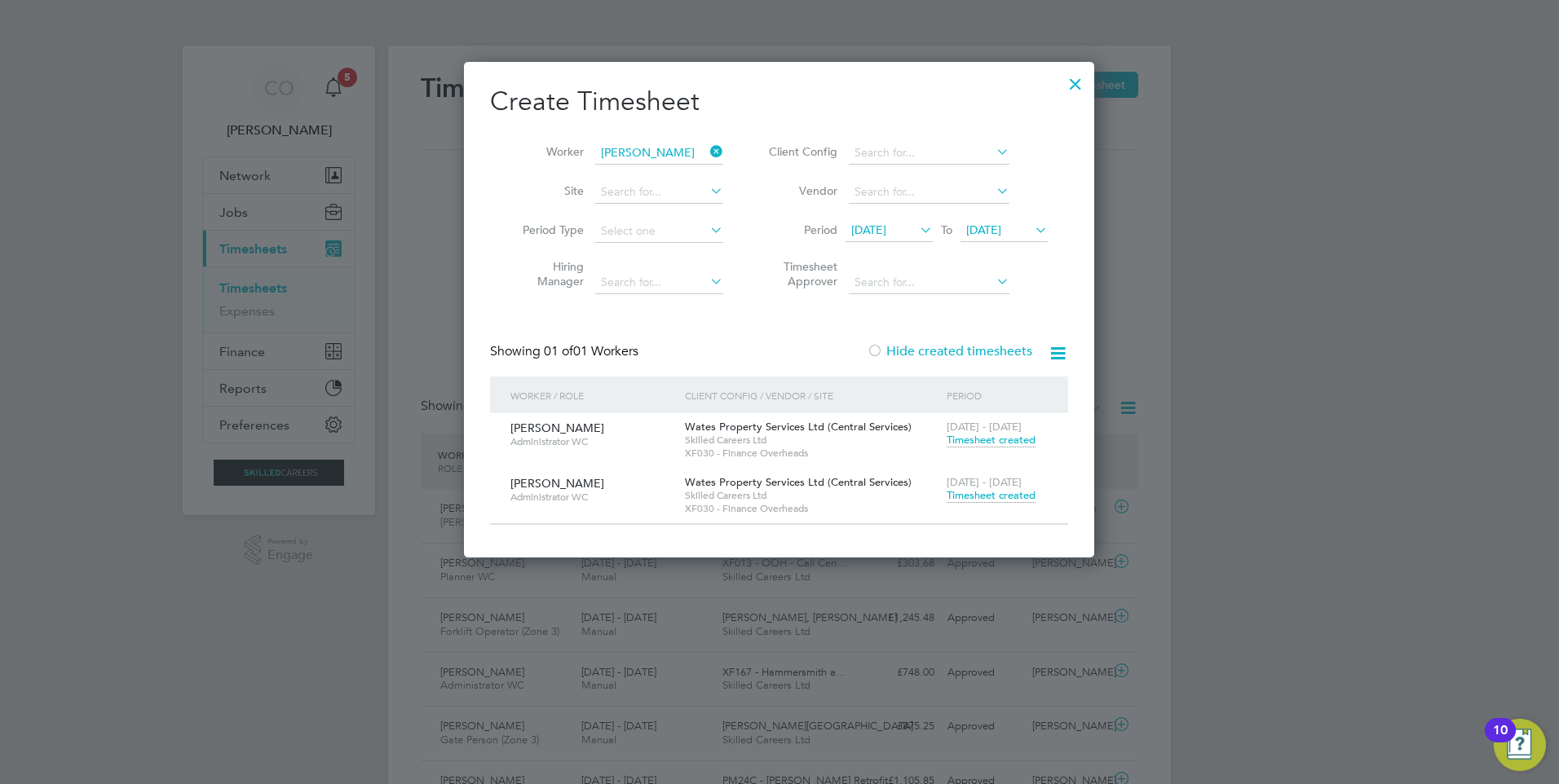
click at [985, 439] on span "Timesheet created" at bounding box center [991, 440] width 89 height 15
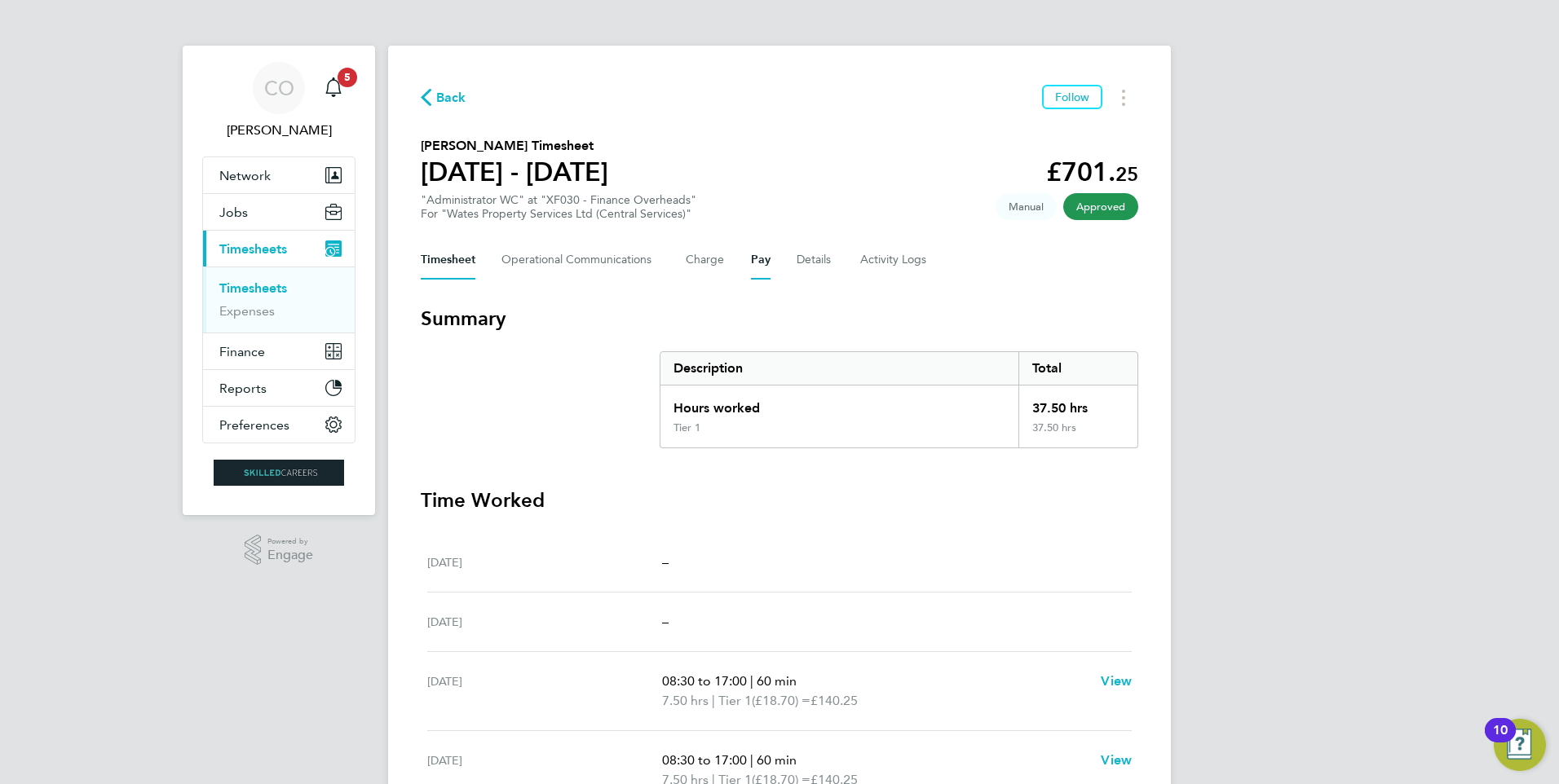
drag, startPoint x: 750, startPoint y: 256, endPoint x: 750, endPoint y: 271, distance: 15.0
click at [751, 256] on button "Pay" at bounding box center [760, 260] width 19 height 39
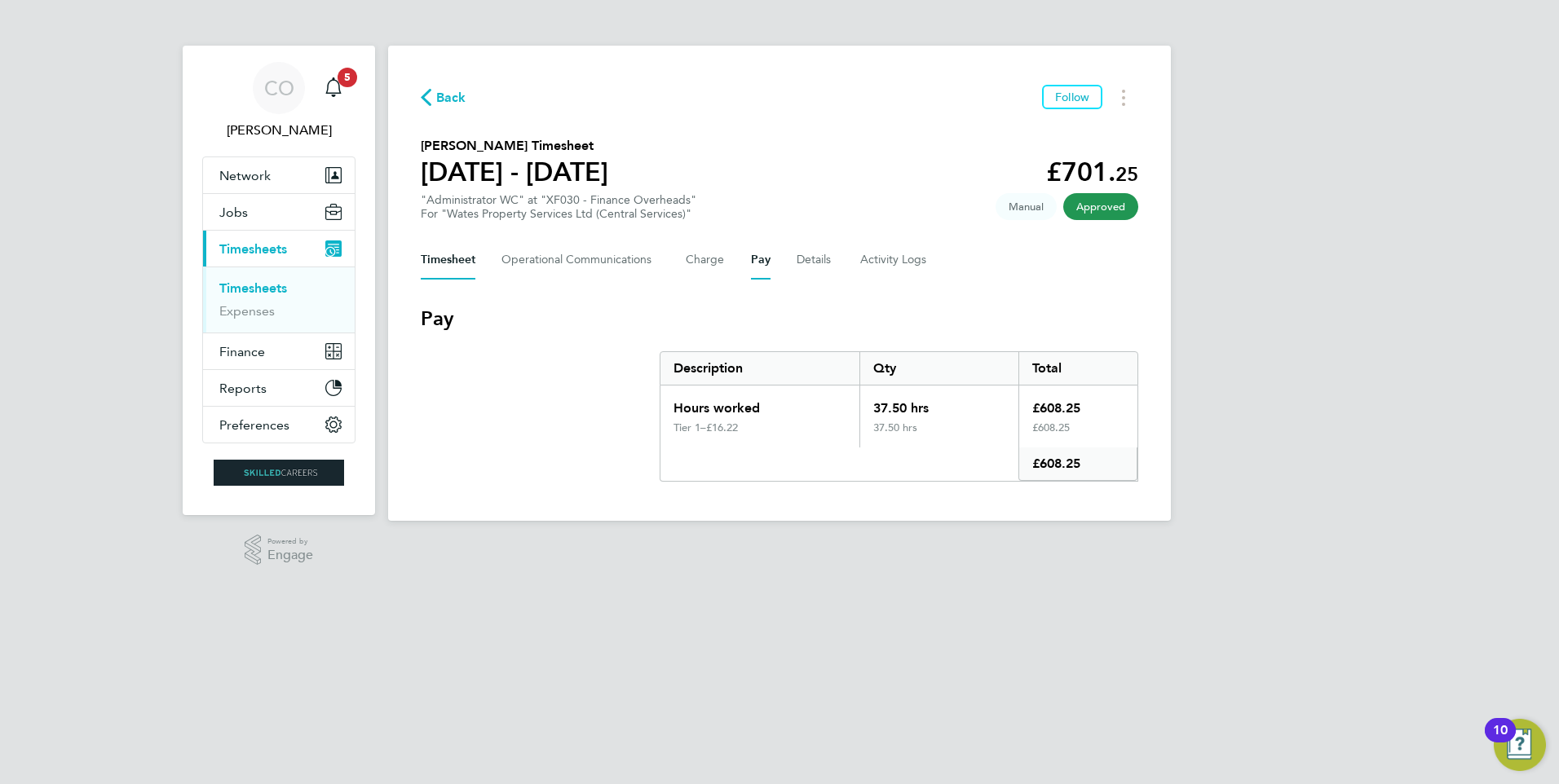
click at [440, 259] on button "Timesheet" at bounding box center [448, 260] width 55 height 39
